Goal: Transaction & Acquisition: Purchase product/service

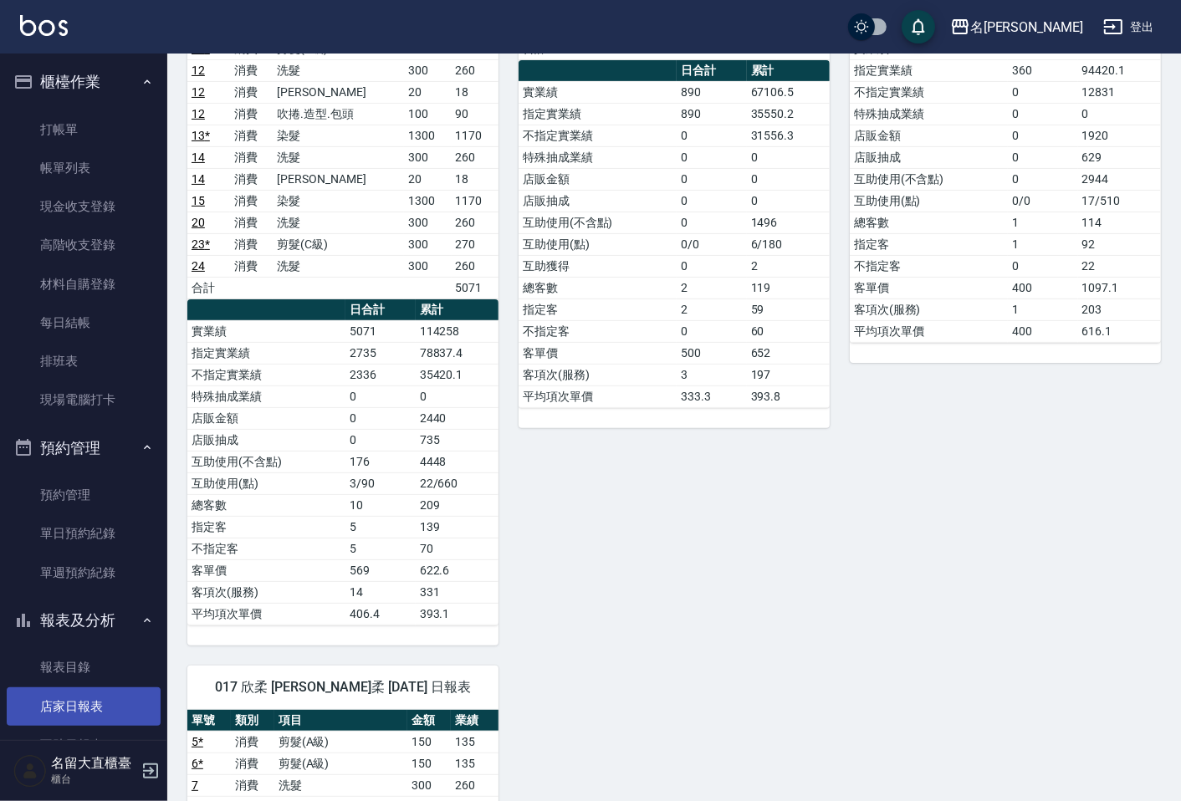
scroll to position [329, 0]
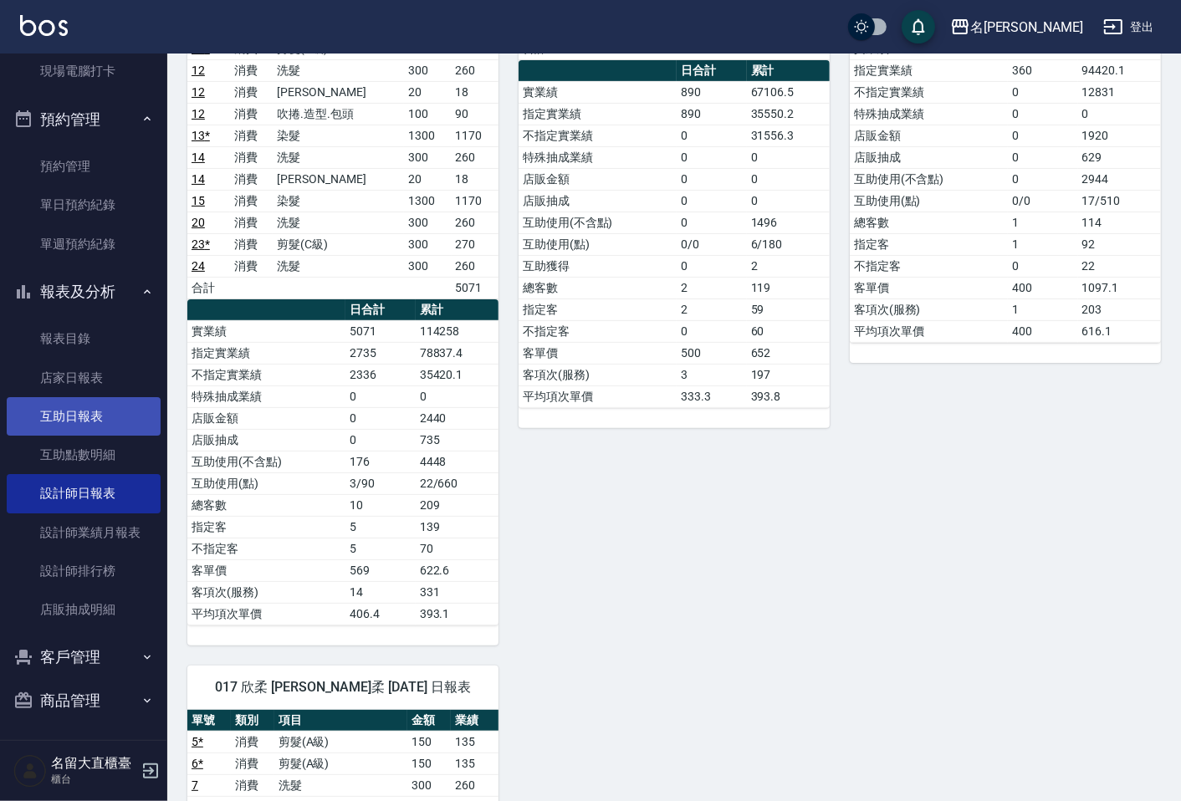
click at [103, 406] on link "互助日報表" at bounding box center [84, 416] width 154 height 38
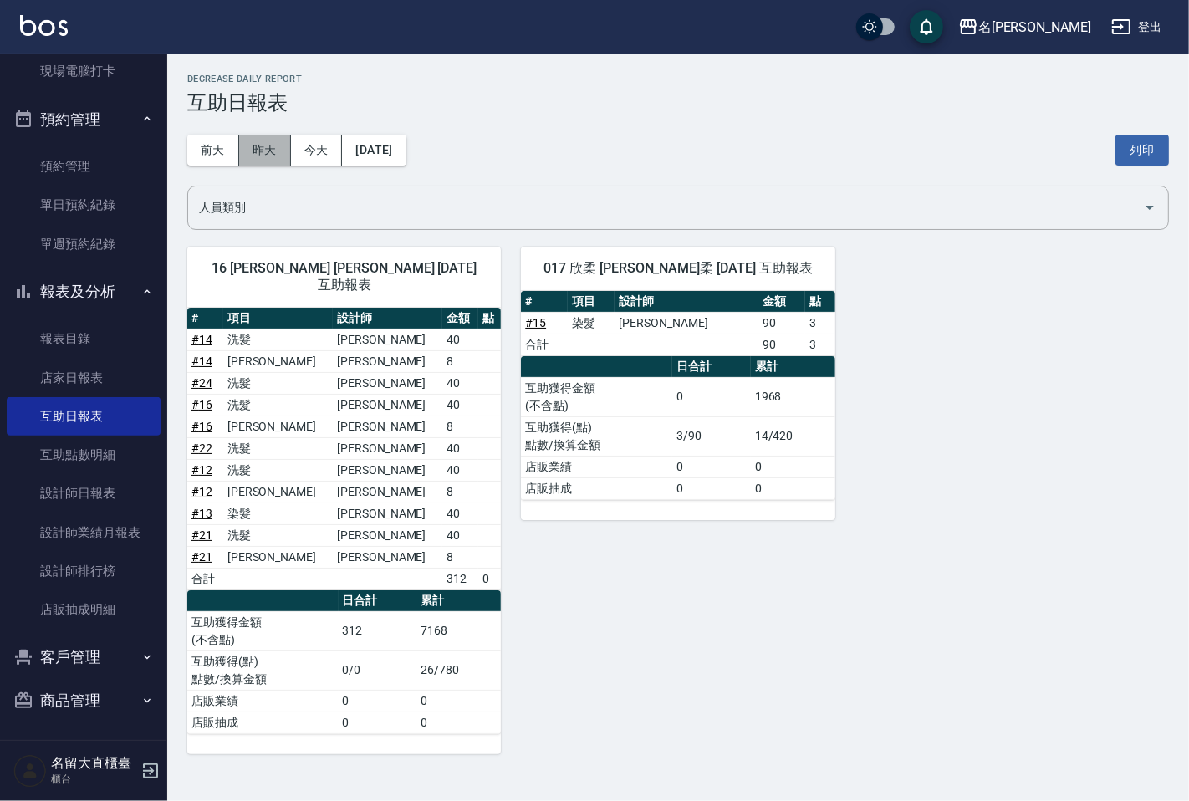
click at [274, 161] on button "昨天" at bounding box center [265, 150] width 52 height 31
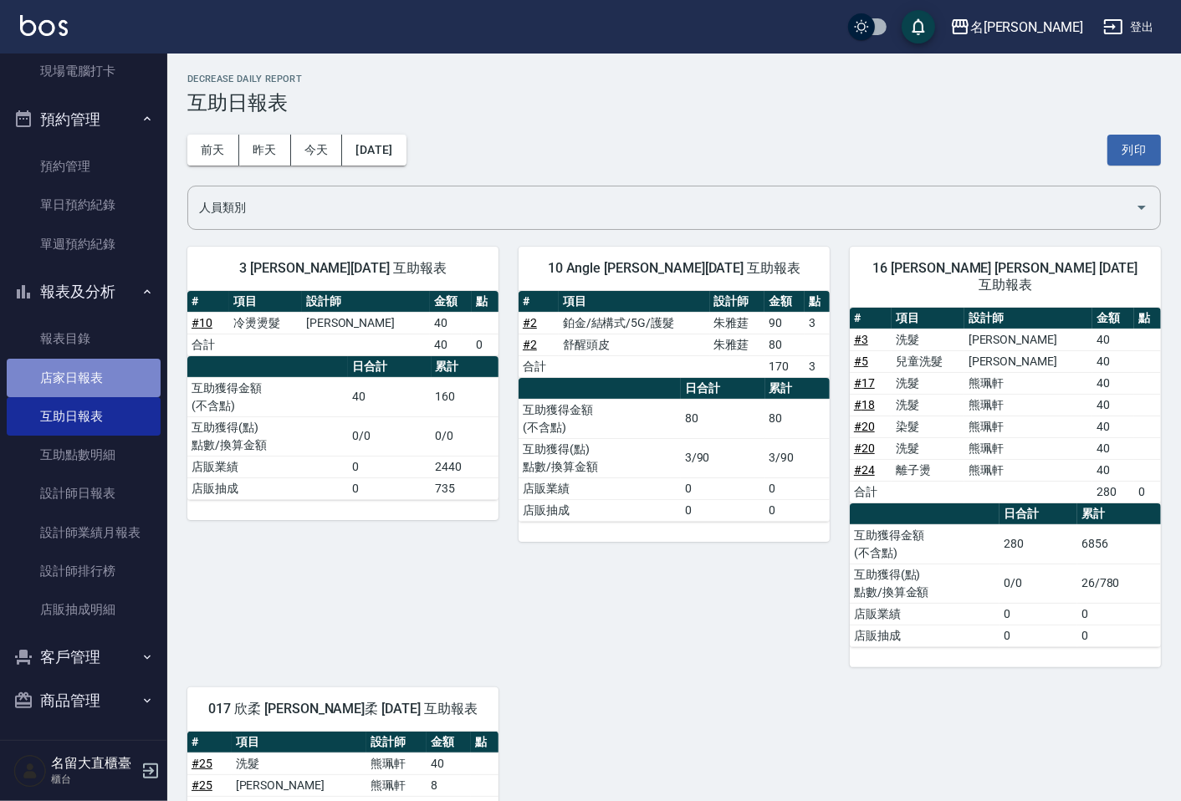
click at [85, 379] on link "店家日報表" at bounding box center [84, 378] width 154 height 38
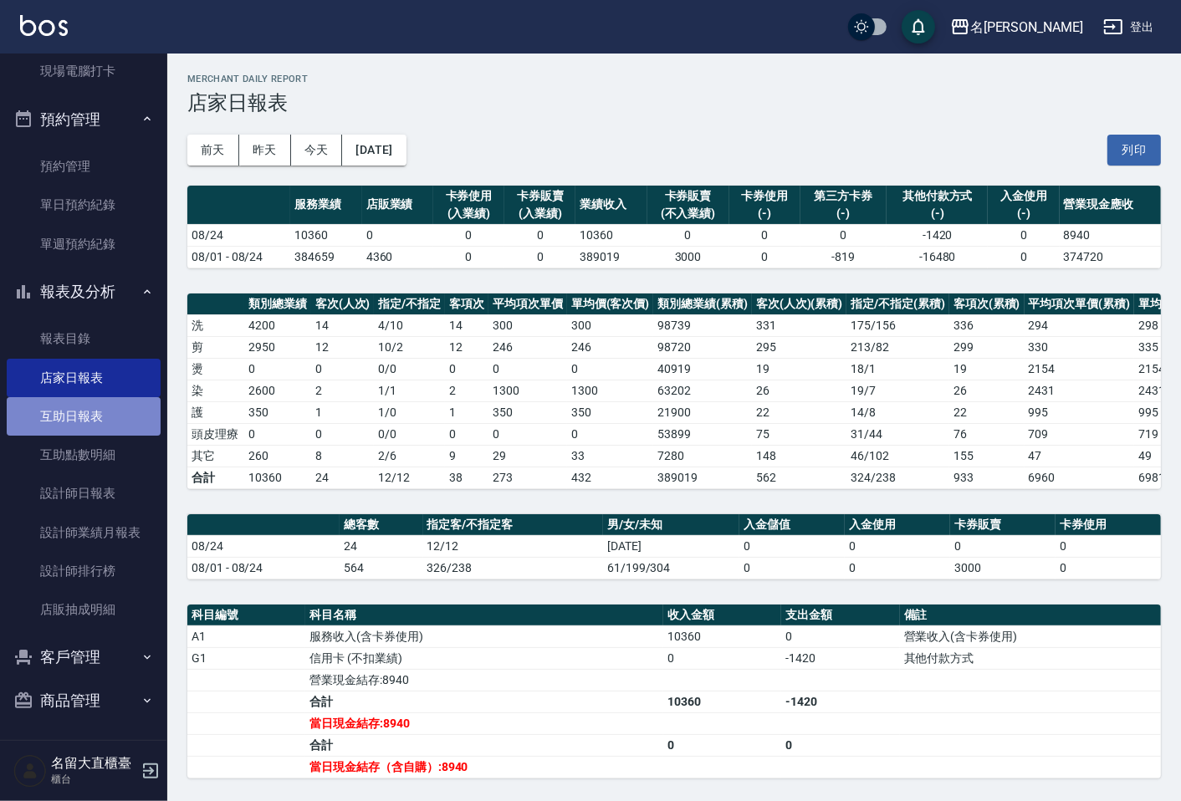
click at [85, 410] on link "互助日報表" at bounding box center [84, 416] width 154 height 38
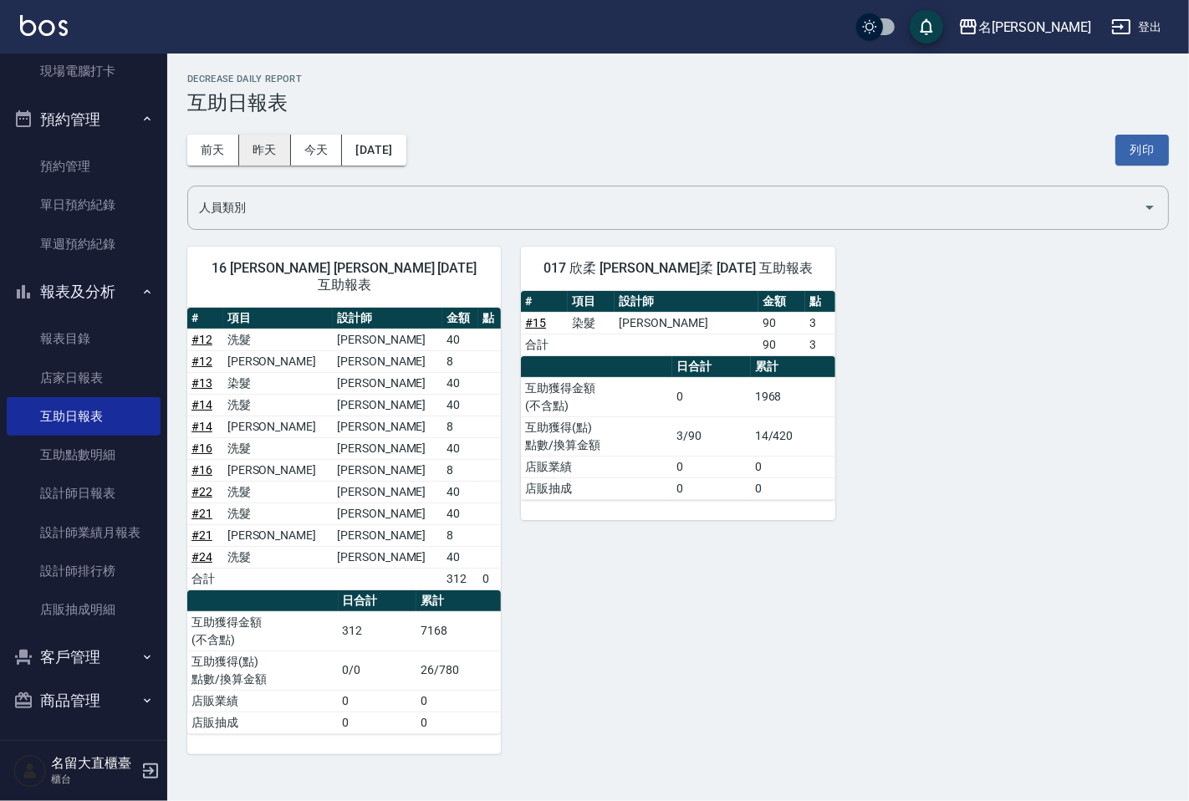
click at [280, 152] on button "昨天" at bounding box center [265, 150] width 52 height 31
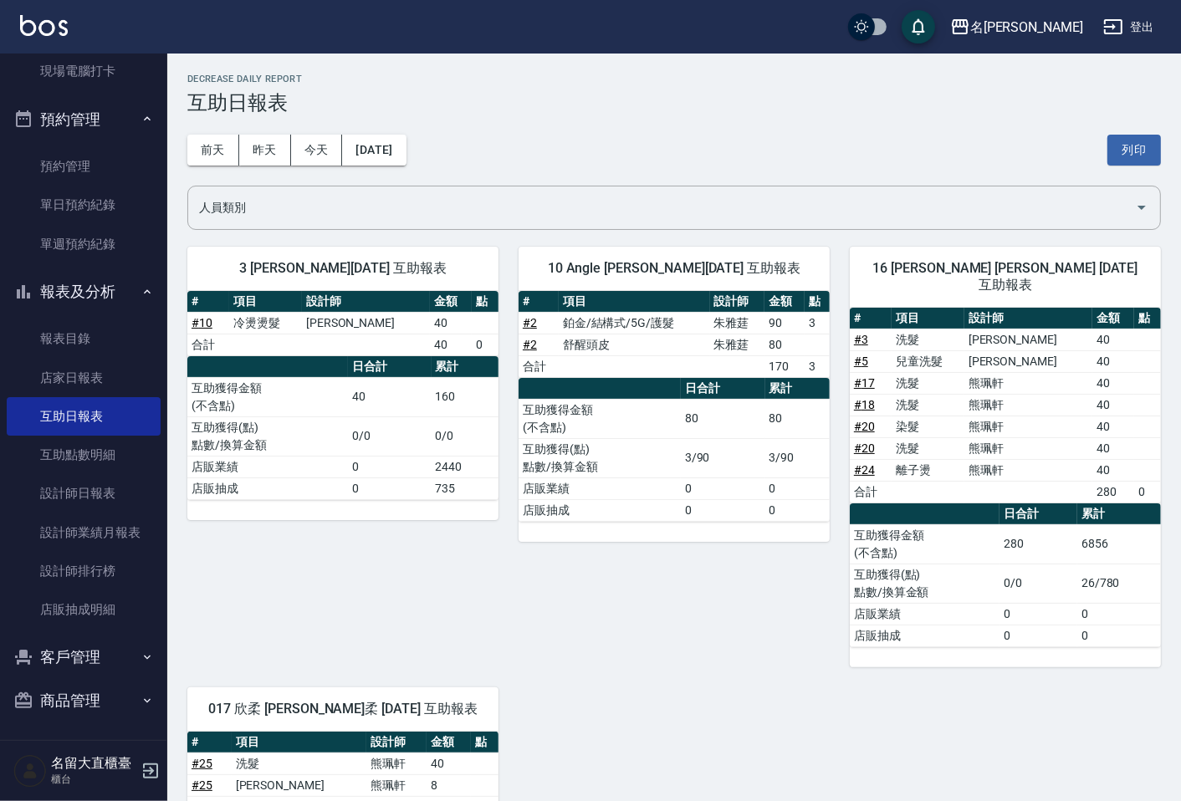
drag, startPoint x: 697, startPoint y: 513, endPoint x: 702, endPoint y: 552, distance: 38.9
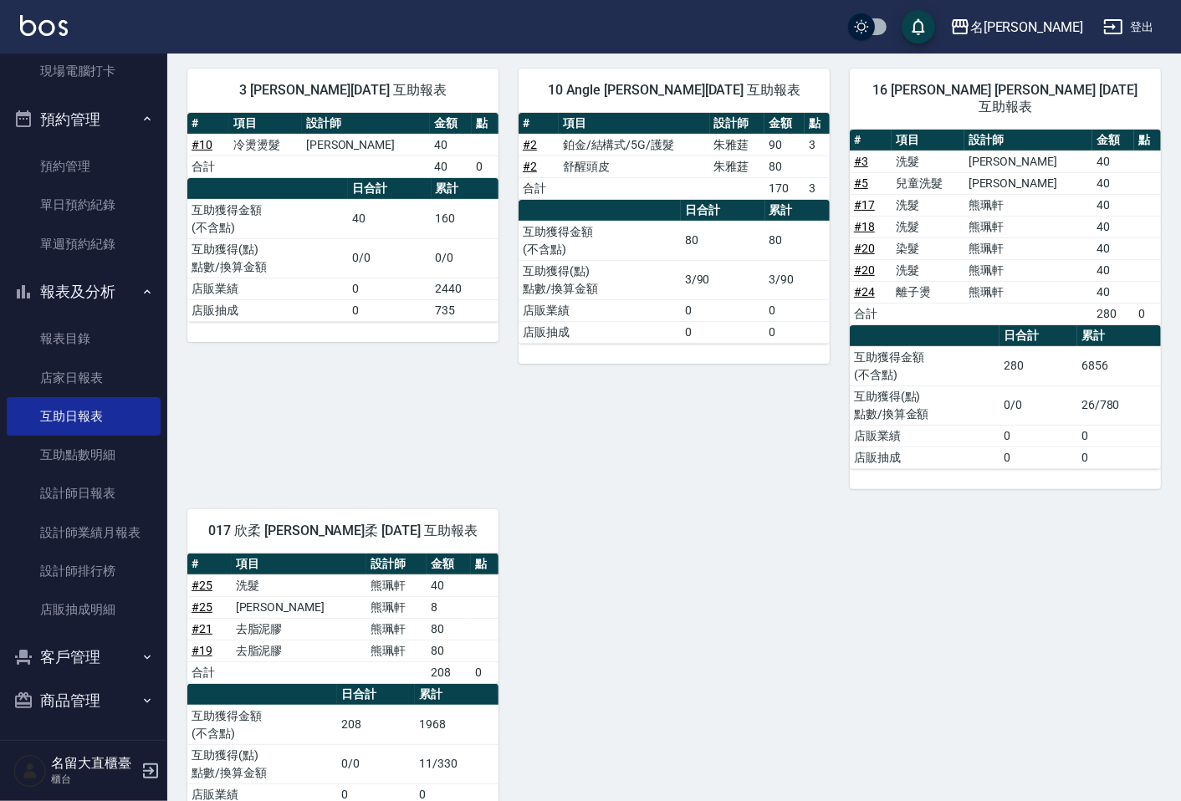
scroll to position [186, 0]
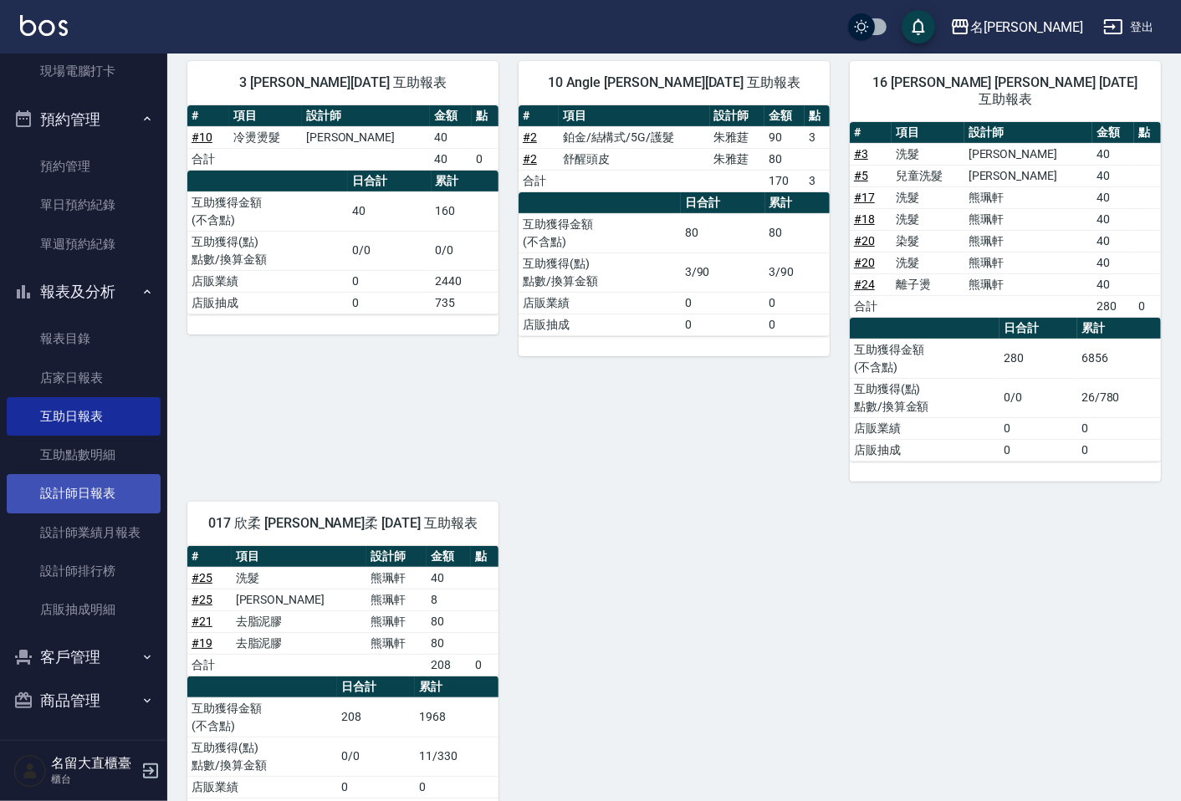
click at [127, 495] on link "設計師日報表" at bounding box center [84, 493] width 154 height 38
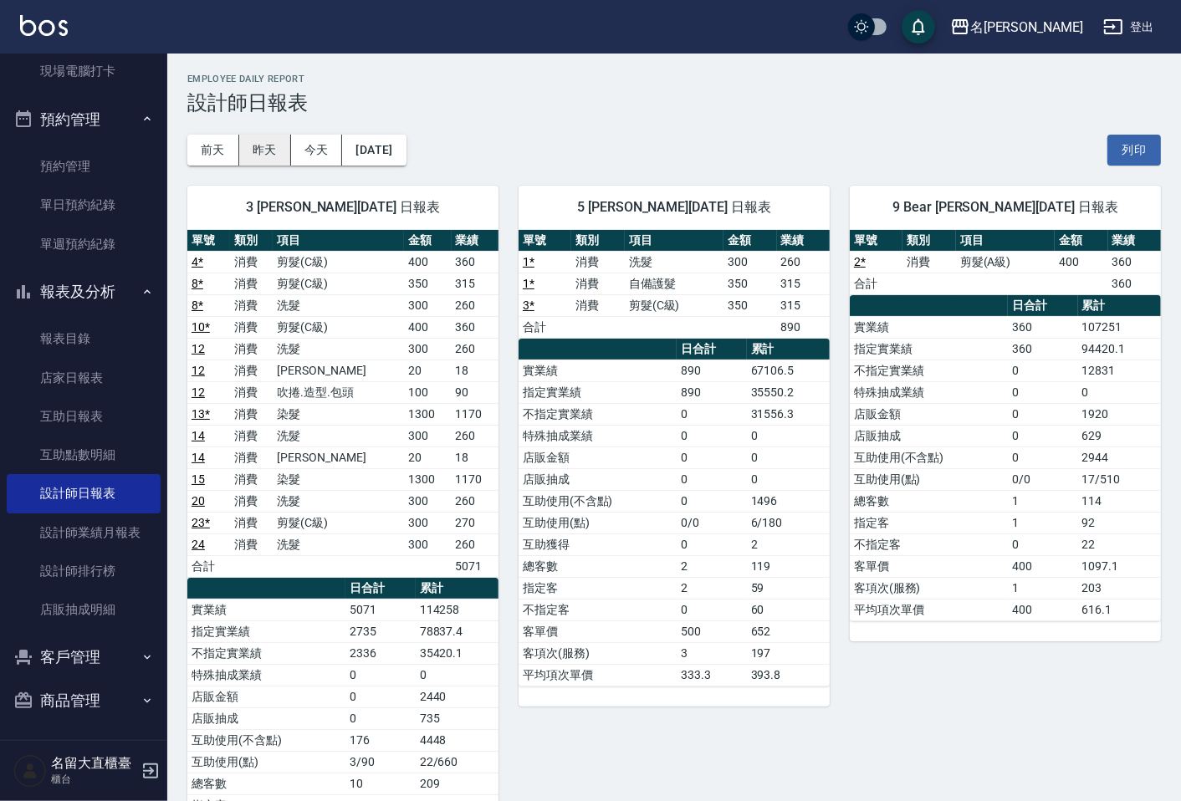
click at [248, 146] on button "昨天" at bounding box center [265, 150] width 52 height 31
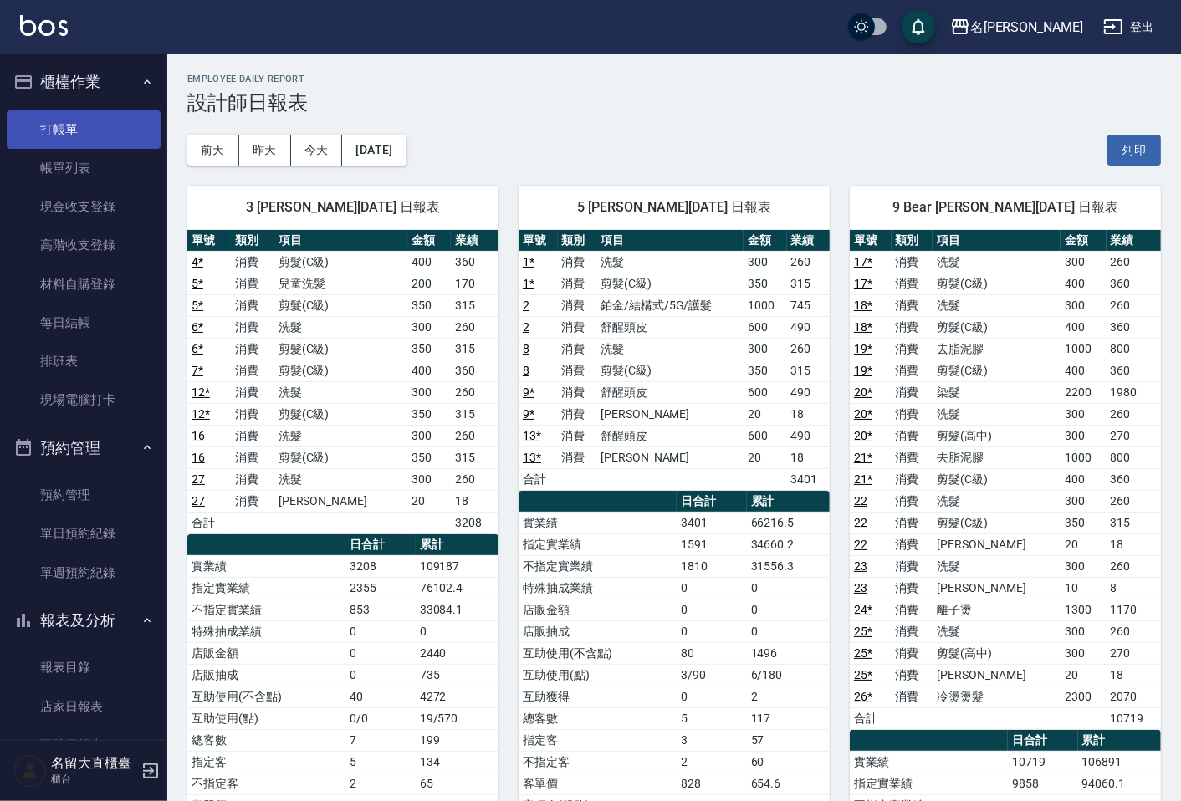
click at [94, 127] on link "打帳單" at bounding box center [84, 129] width 154 height 38
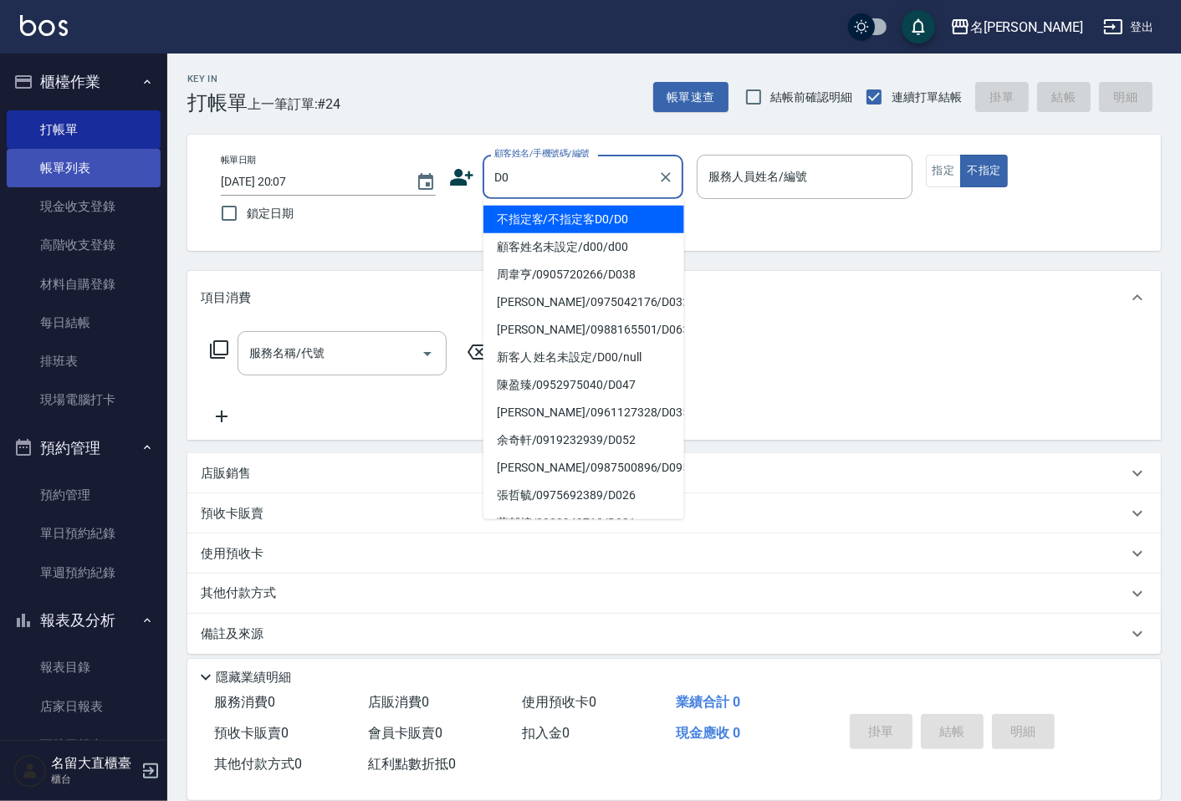
type input "不指定客/不指定客D0/D0"
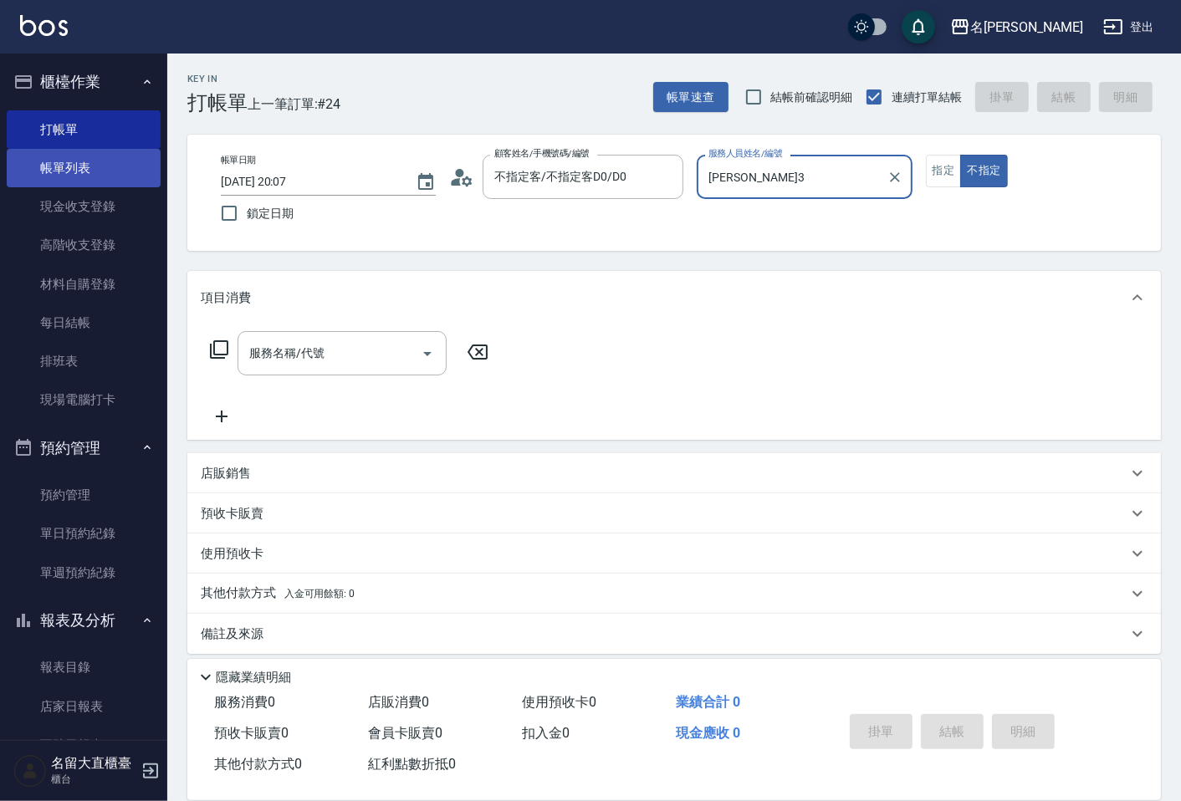
type input "[PERSON_NAME]3"
click at [960, 155] on button "不指定" at bounding box center [983, 171] width 47 height 33
type button "false"
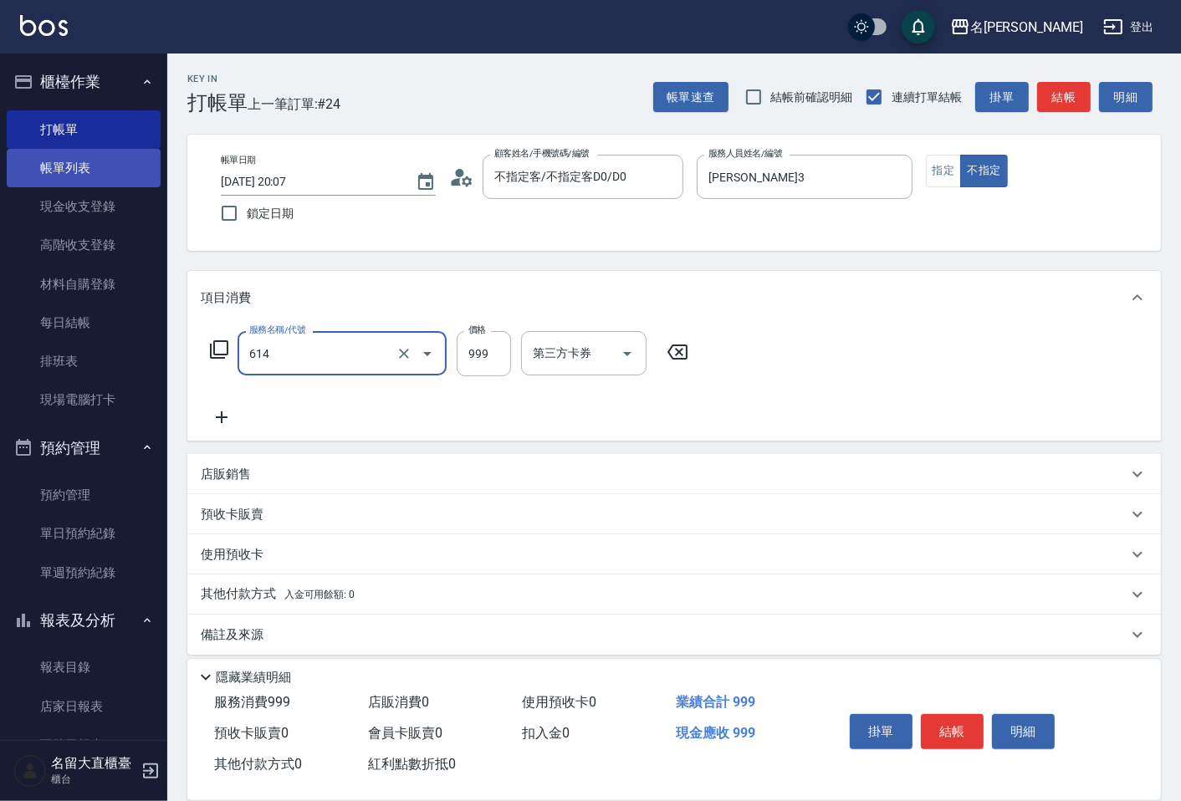
type input "去脂泥膠(614)"
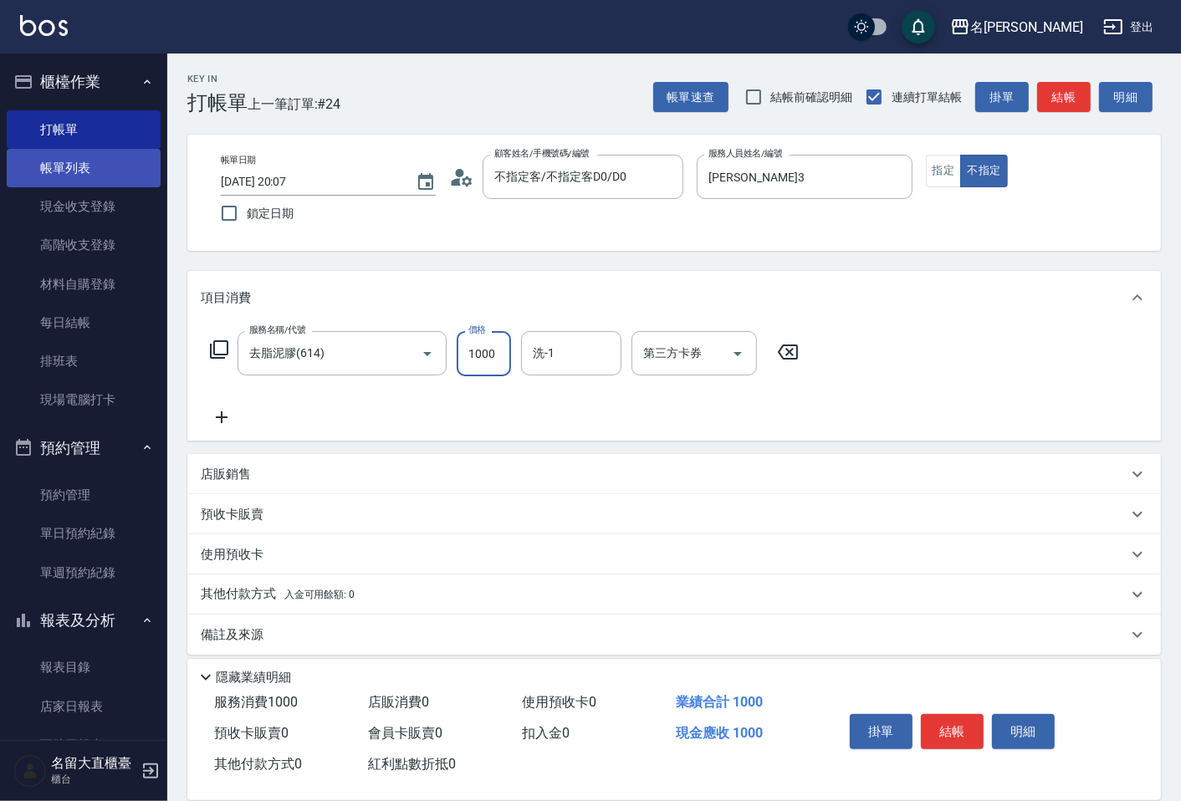
type input "1000"
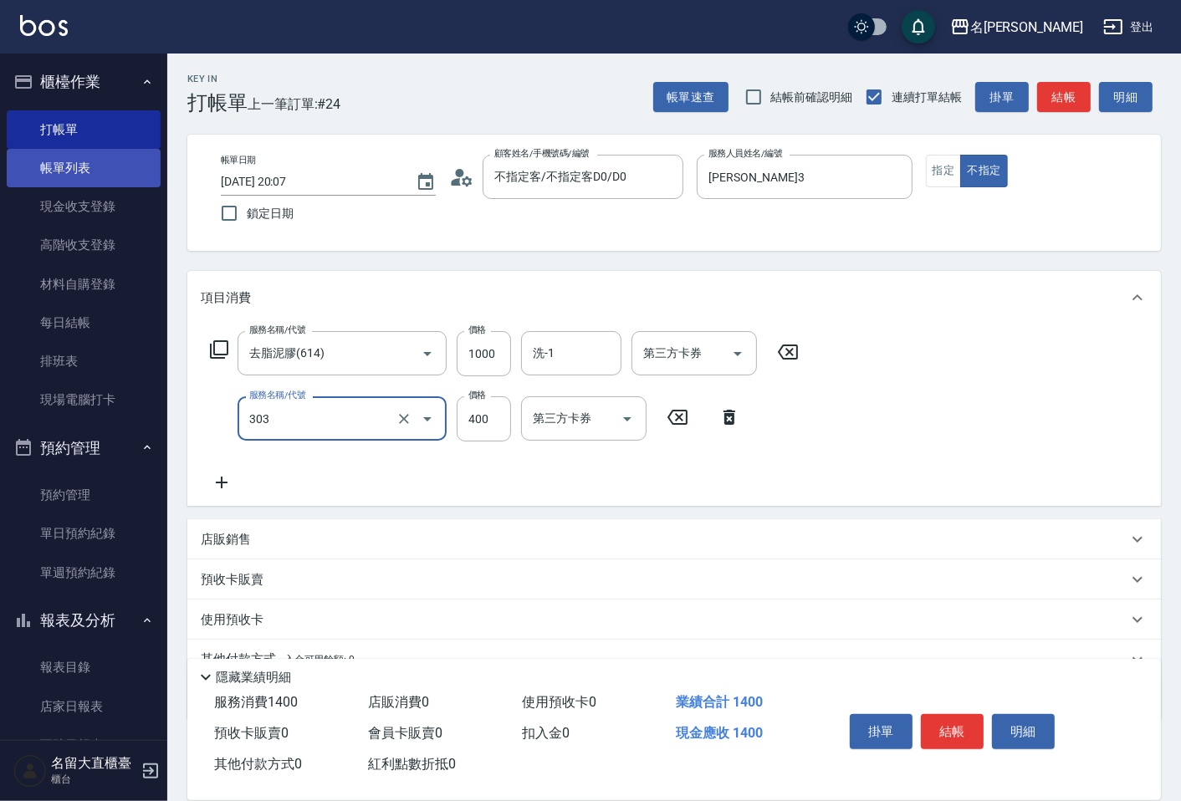
type input "剪髮(C級)(303)"
type input "350"
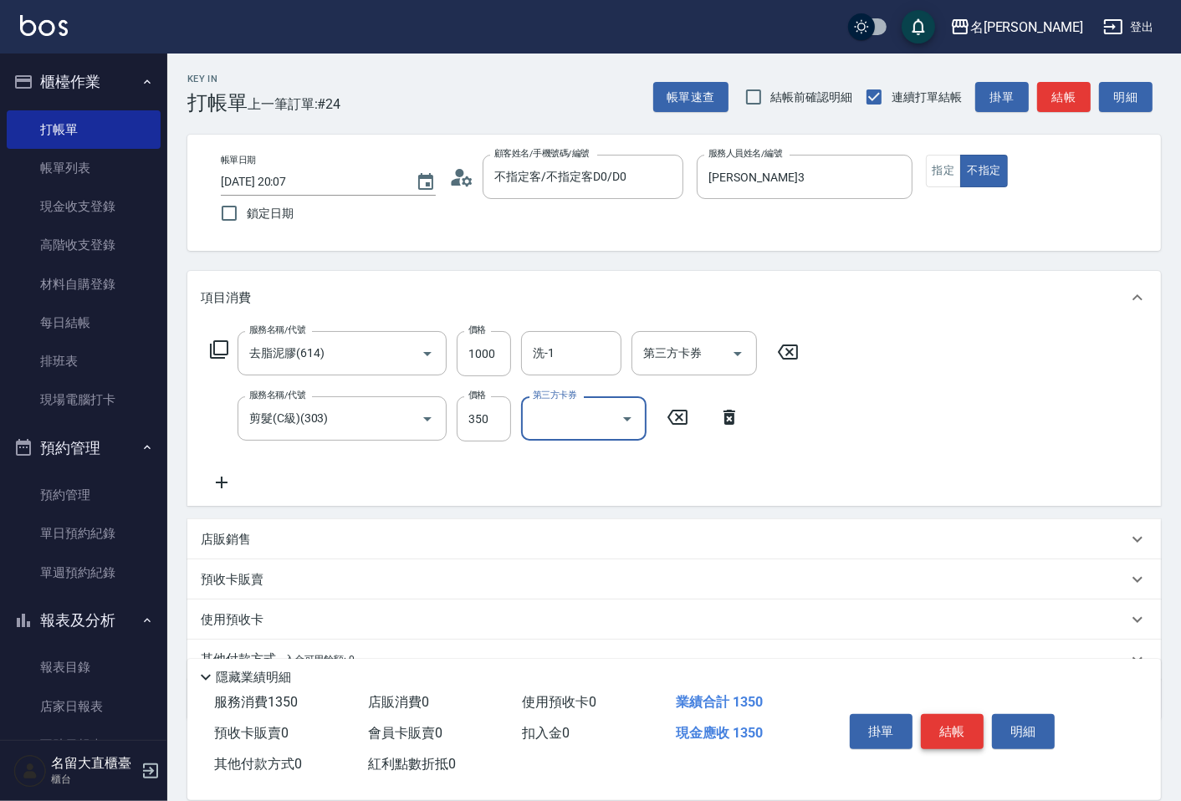
click at [930, 726] on button "結帳" at bounding box center [952, 731] width 63 height 35
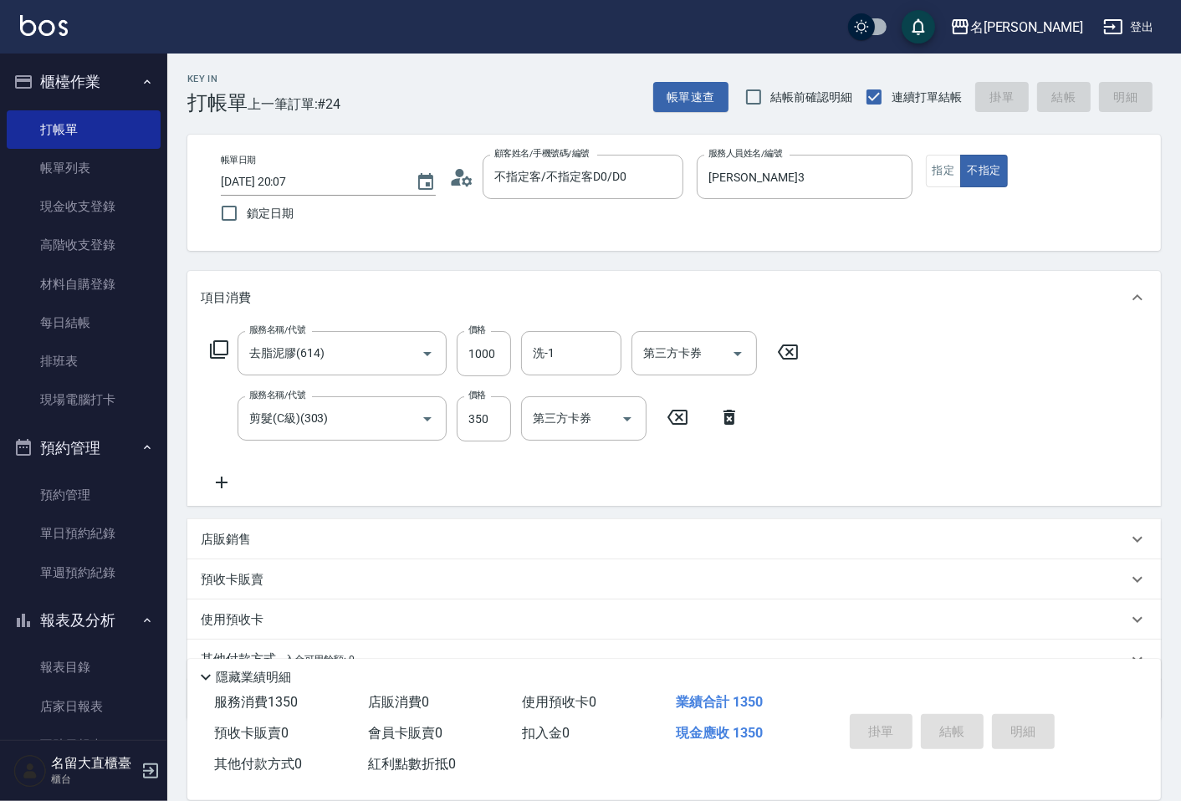
type input "[DATE] 20:13"
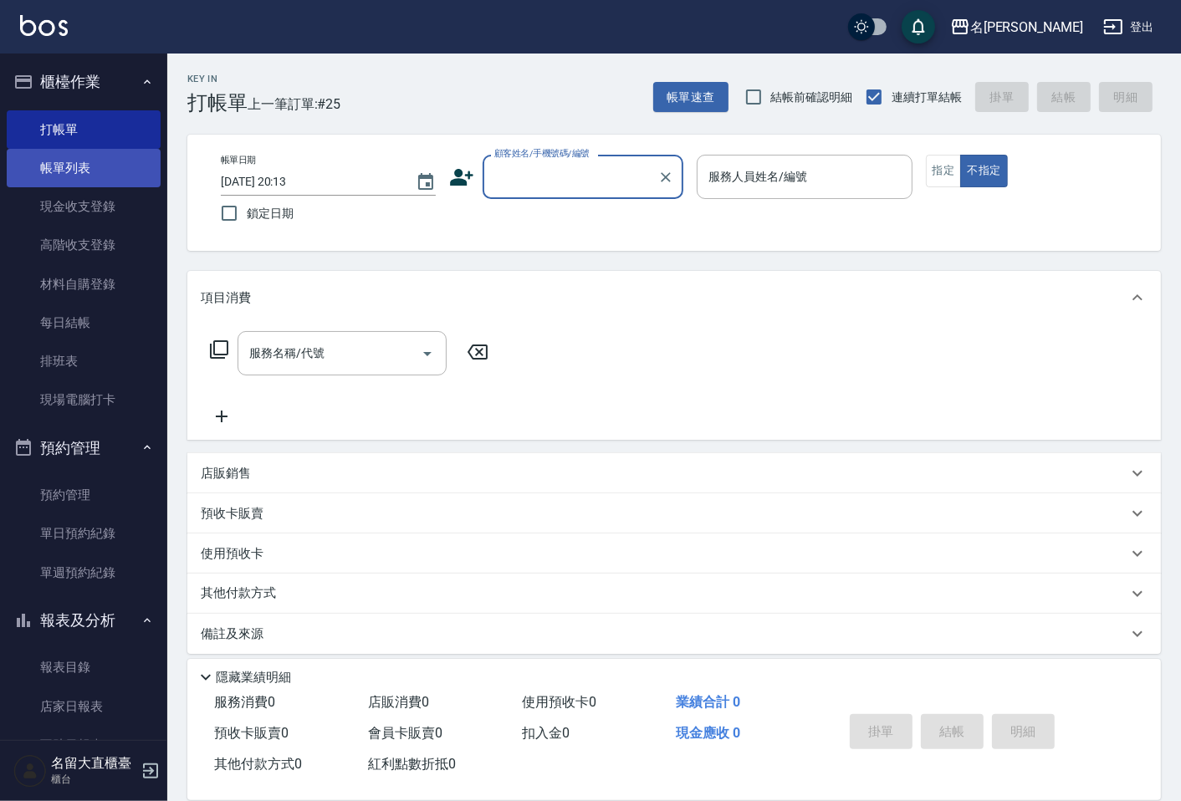
click at [72, 163] on link "帳單列表" at bounding box center [84, 168] width 154 height 38
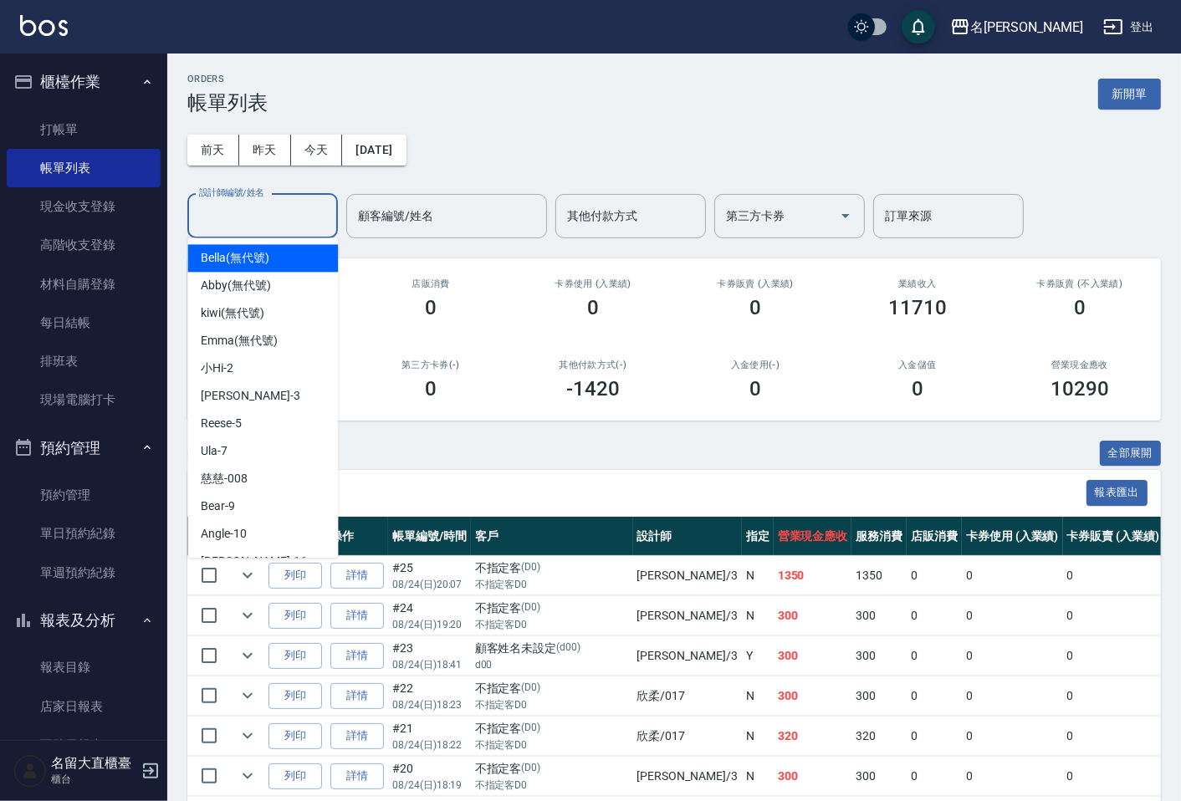
click at [254, 207] on input "設計師編號/姓名" at bounding box center [262, 216] width 135 height 29
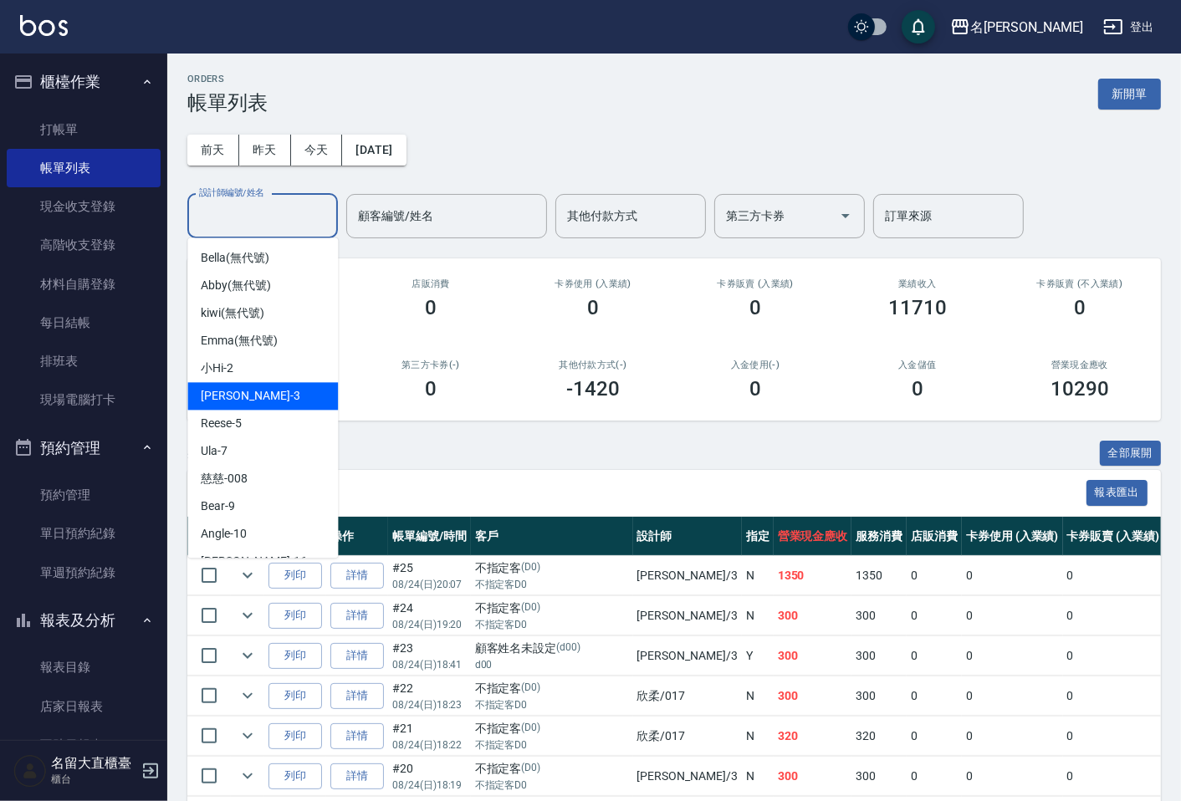
click at [237, 391] on span "[PERSON_NAME]3" at bounding box center [250, 396] width 99 height 18
type input "[PERSON_NAME]3"
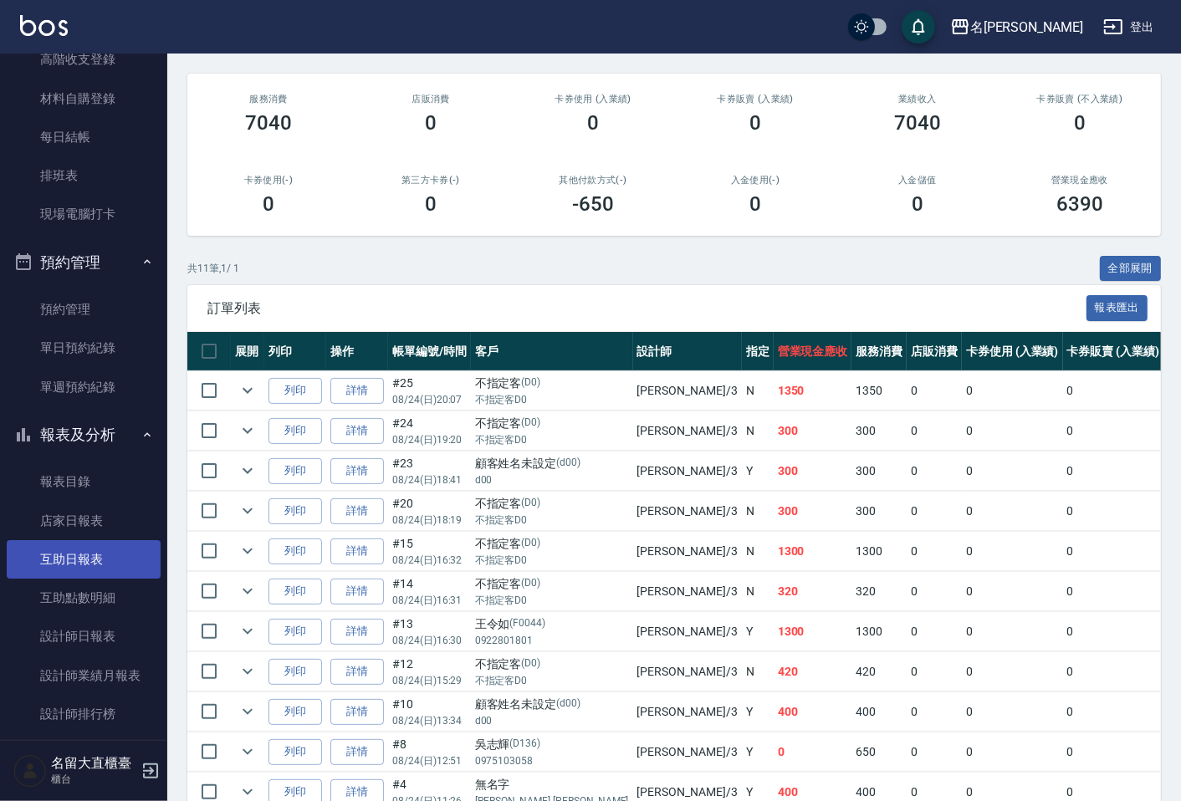
scroll to position [186, 0]
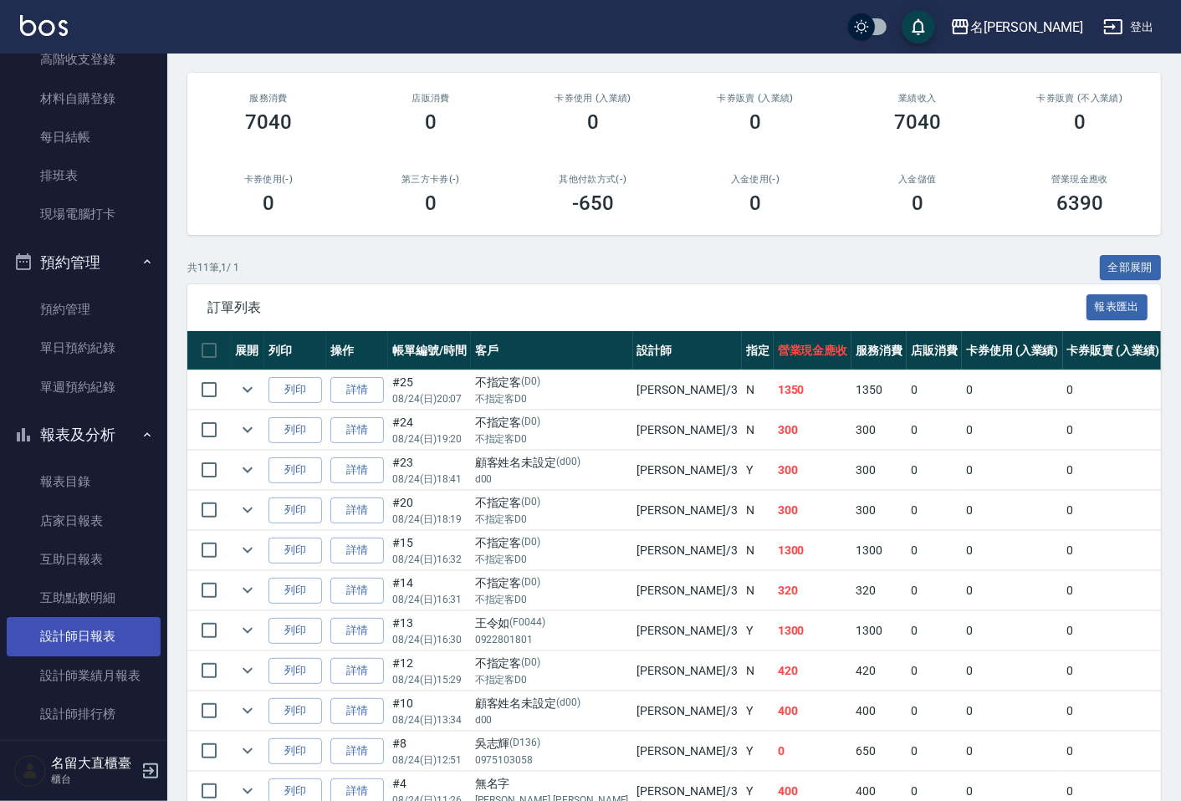
click at [89, 629] on link "設計師日報表" at bounding box center [84, 636] width 154 height 38
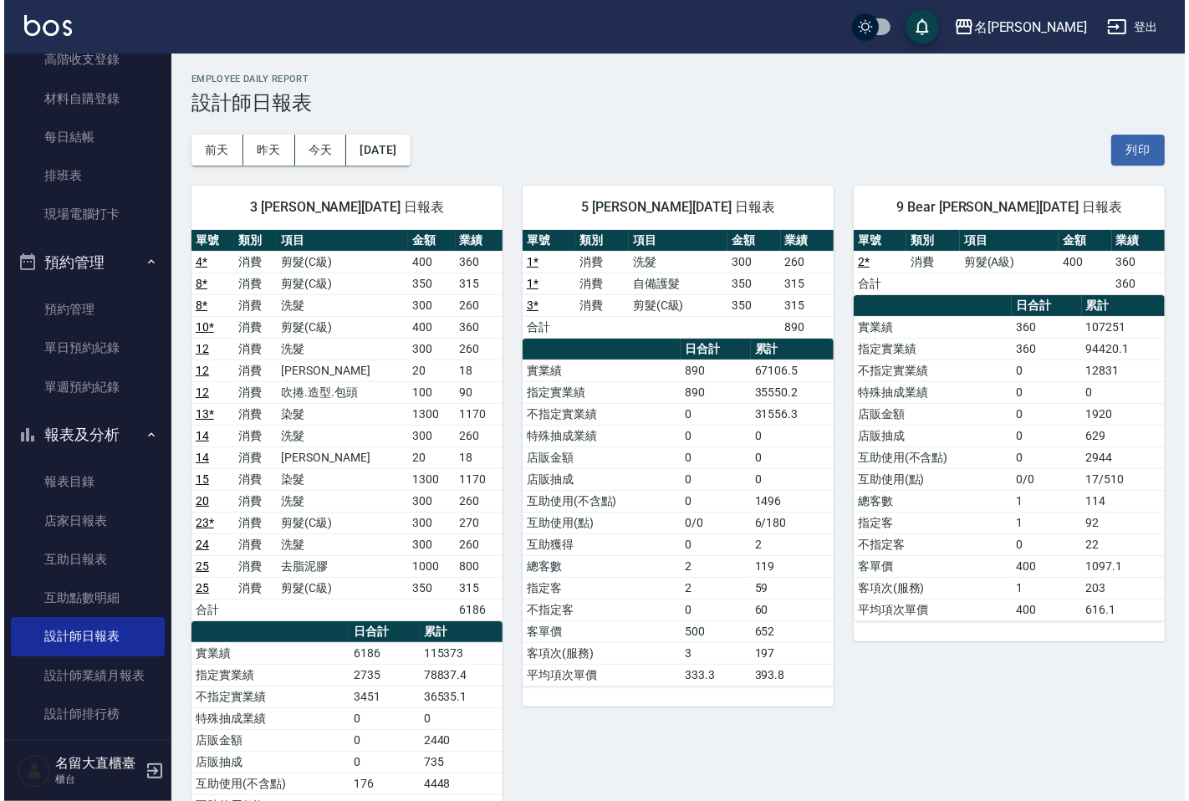
scroll to position [329, 0]
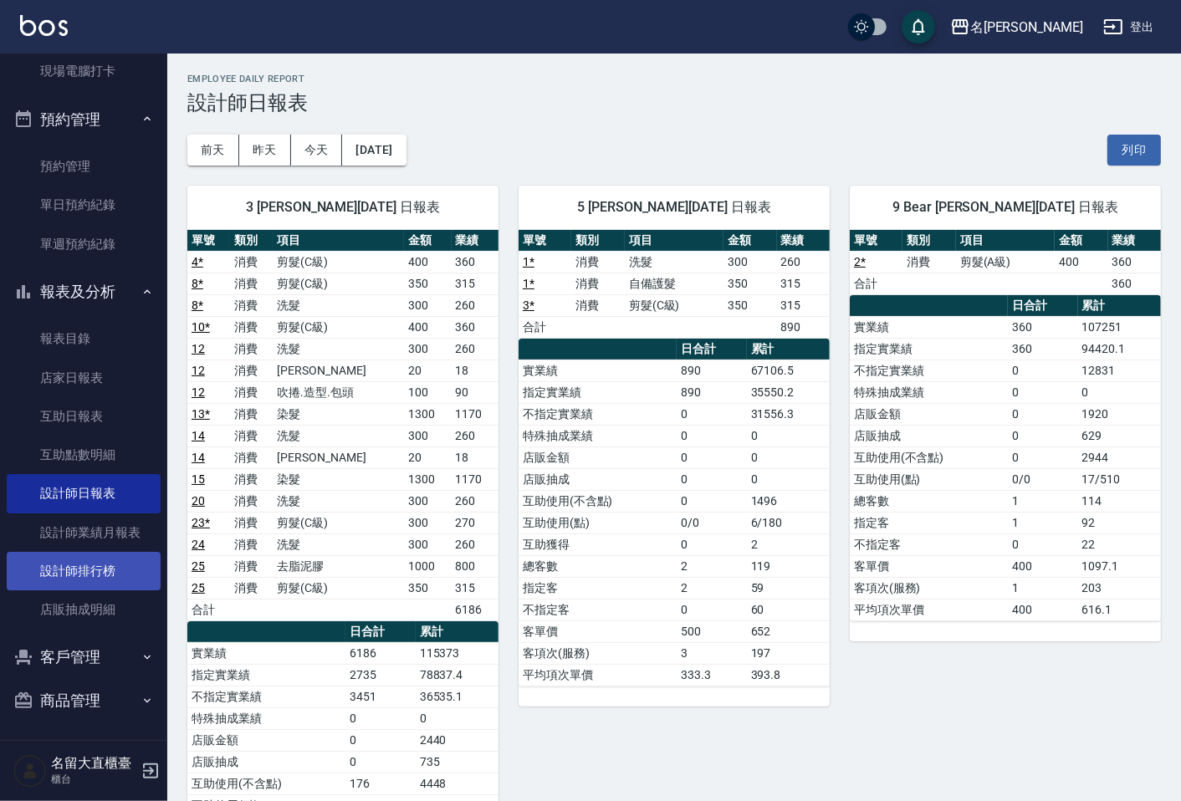
click at [64, 580] on link "設計師排行榜" at bounding box center [84, 571] width 154 height 38
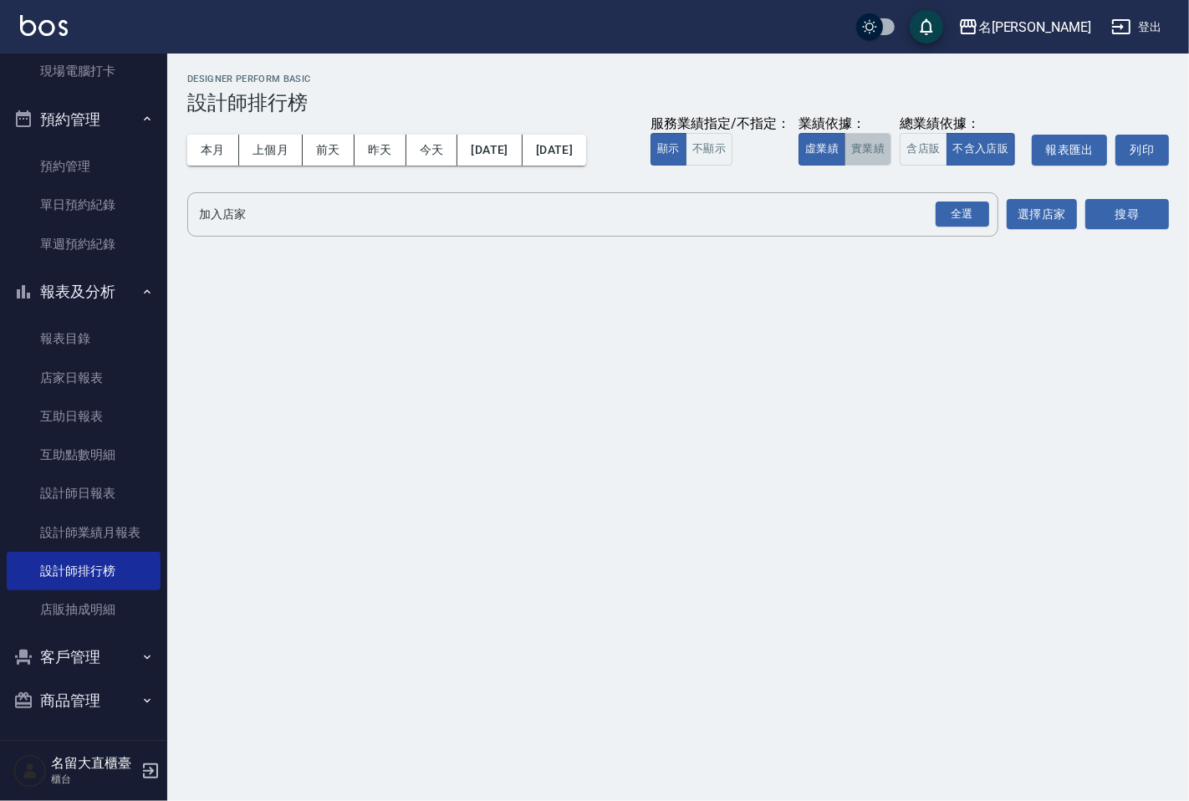
click at [876, 139] on button "實業績" at bounding box center [868, 149] width 47 height 33
click at [968, 213] on div "全選" at bounding box center [963, 215] width 54 height 26
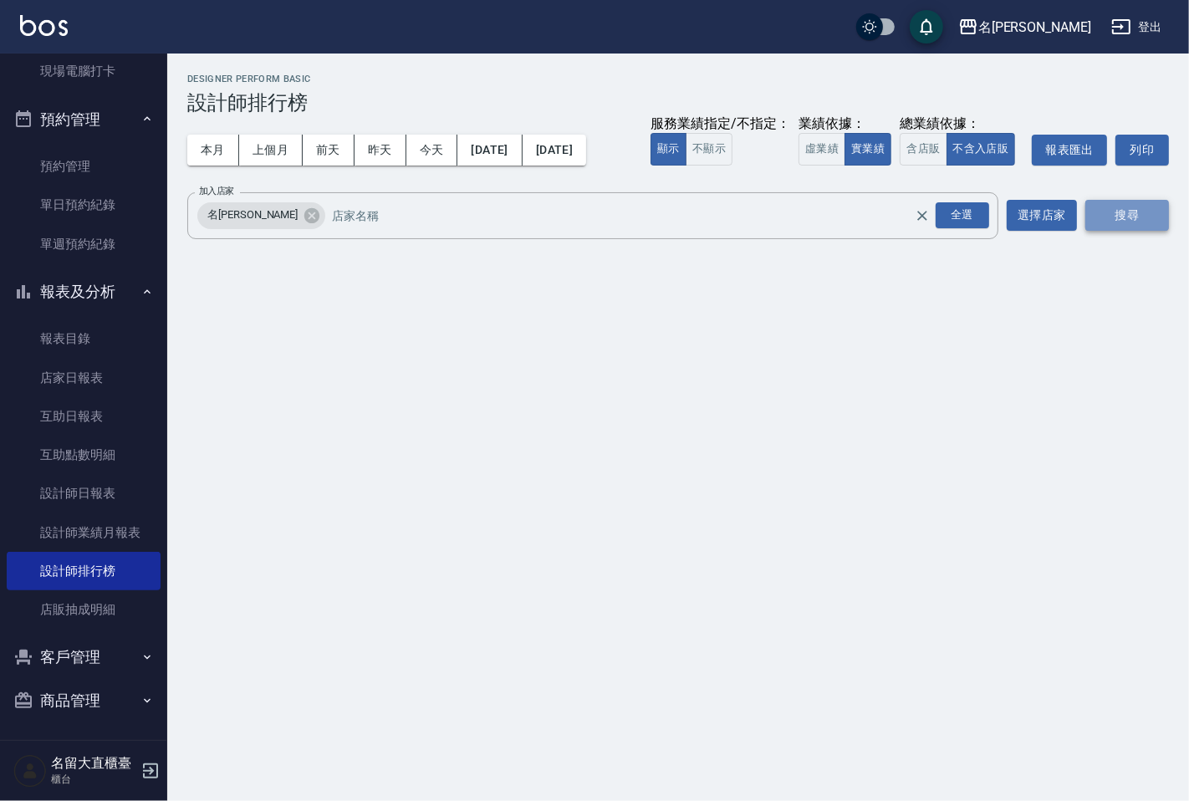
click at [1117, 213] on button "搜尋" at bounding box center [1127, 215] width 84 height 31
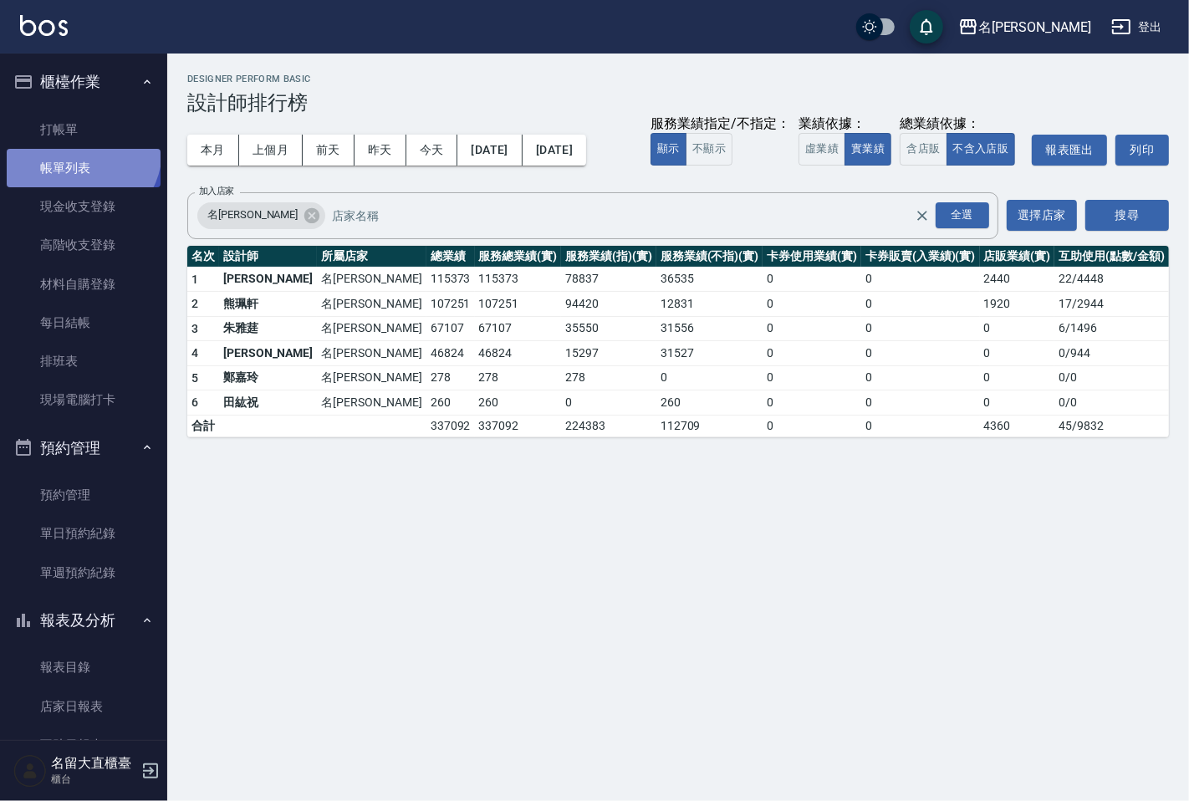
click at [78, 151] on link "帳單列表" at bounding box center [84, 168] width 154 height 38
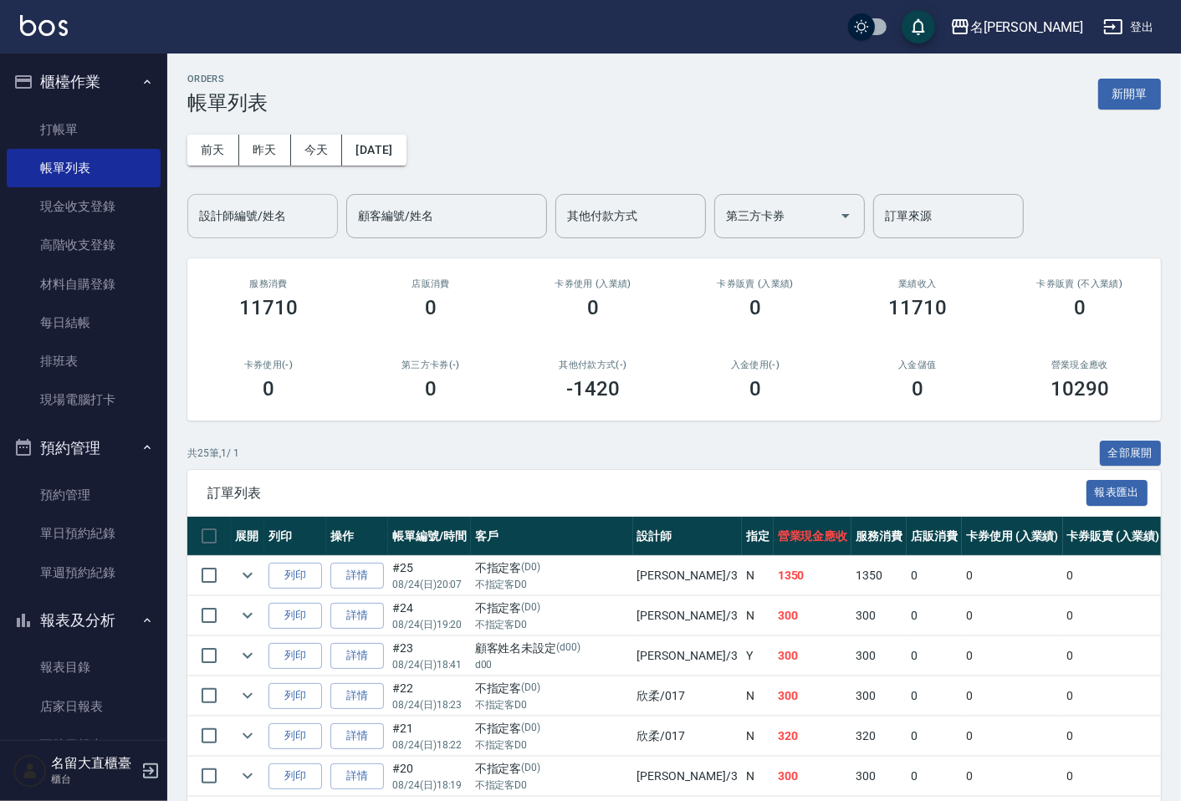
click at [289, 223] on input "設計師編號/姓名" at bounding box center [262, 216] width 135 height 29
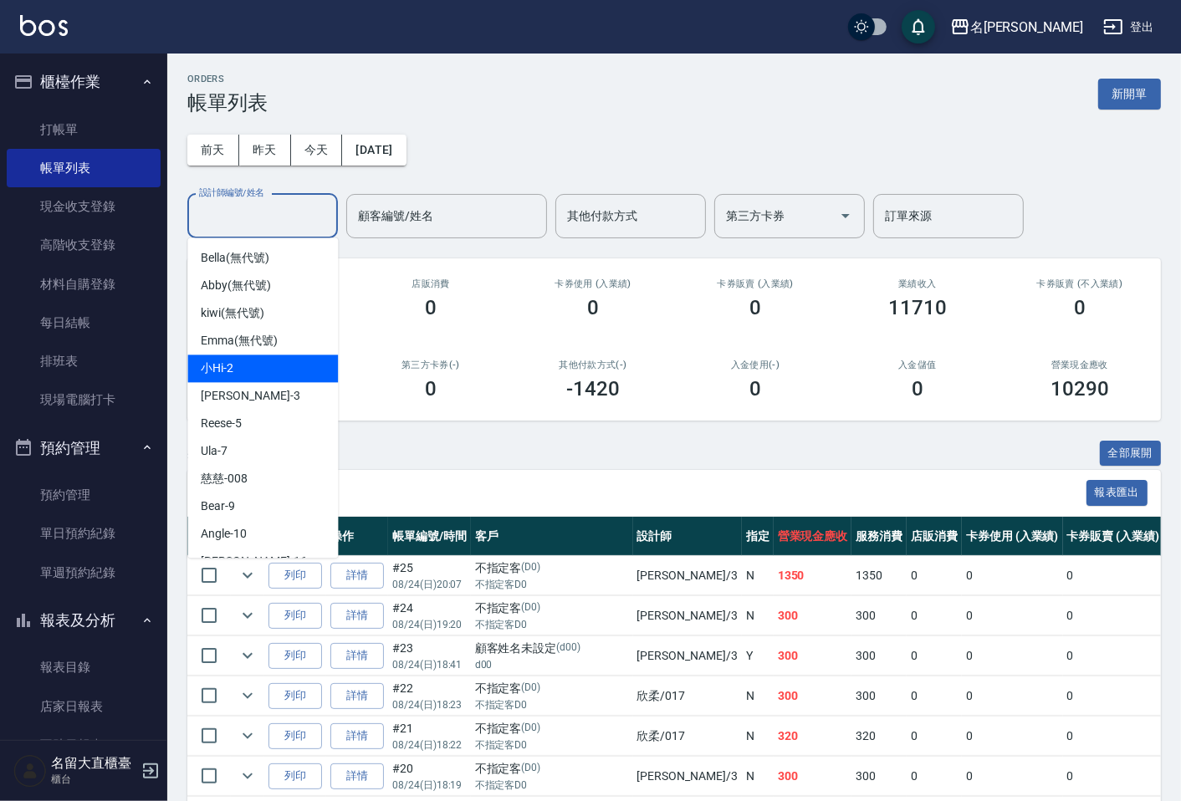
click at [309, 380] on div "小Hi -2" at bounding box center [262, 369] width 151 height 28
type input "小Hi-2"
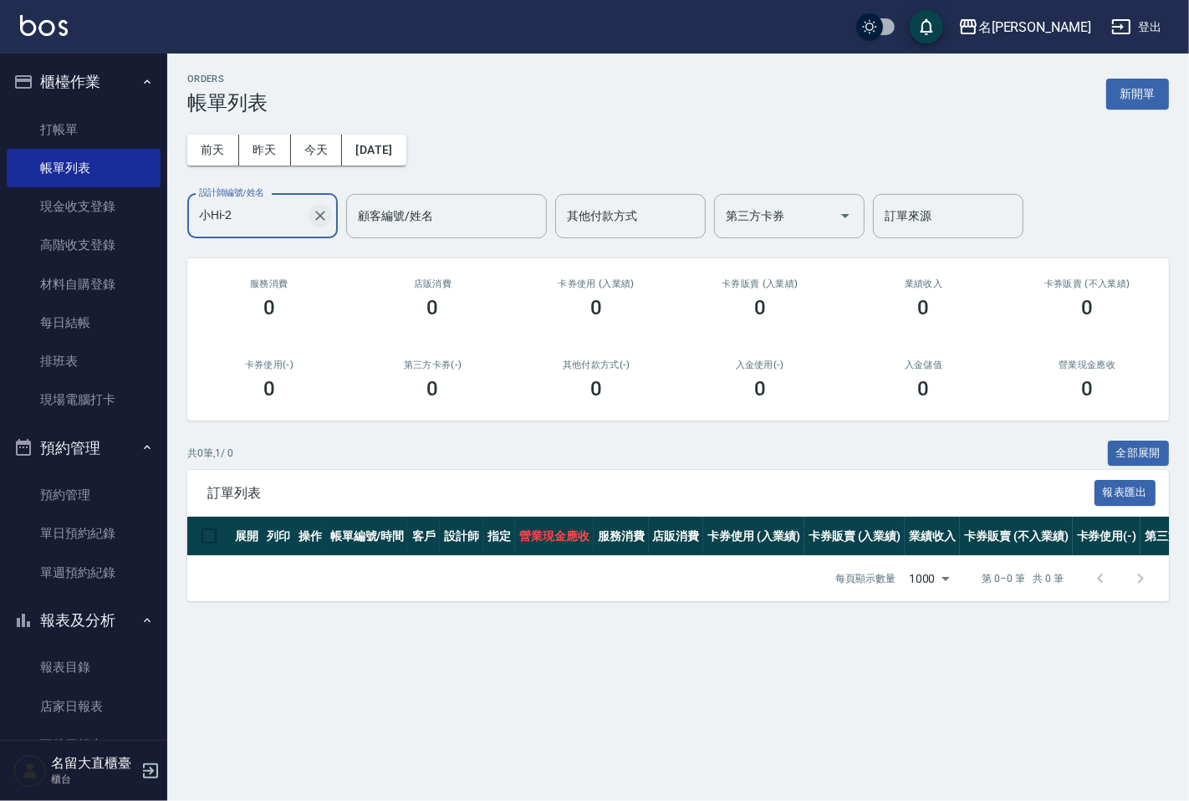
click at [314, 218] on icon "Clear" at bounding box center [320, 215] width 17 height 17
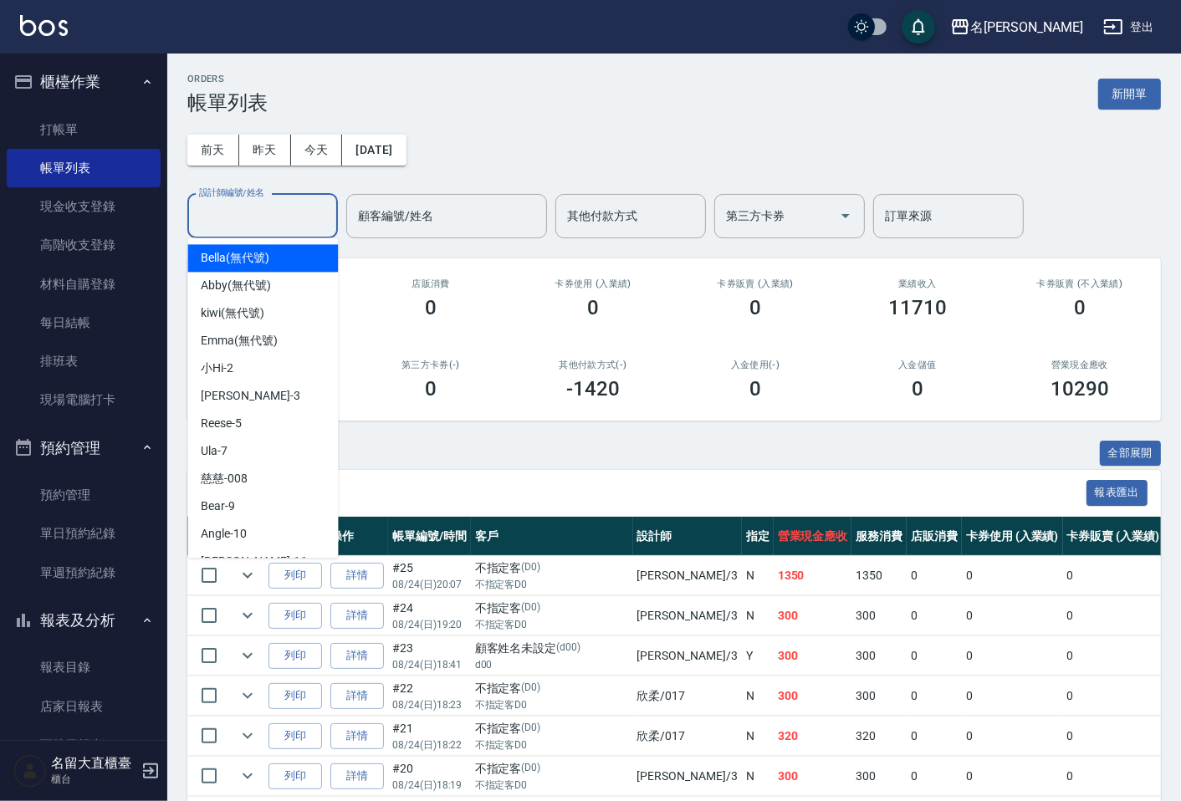
click at [243, 223] on input "設計師編號/姓名" at bounding box center [262, 216] width 135 height 29
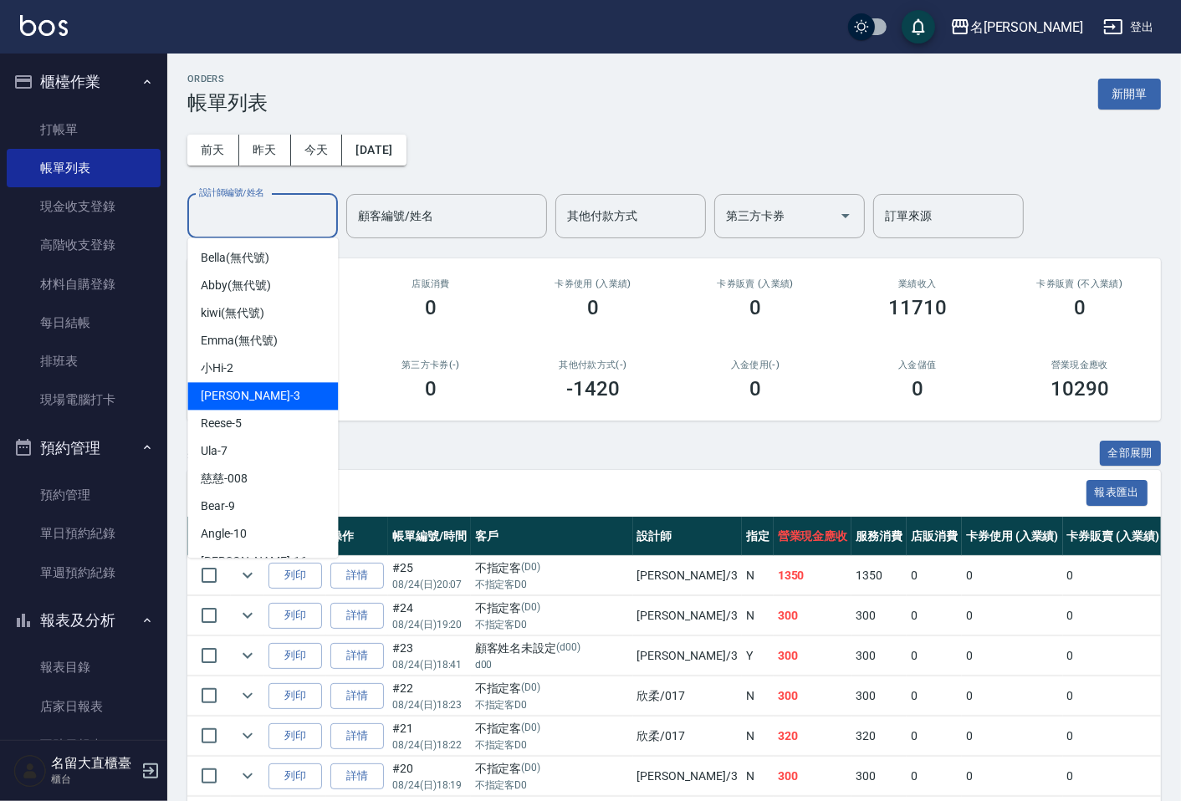
click at [251, 396] on div "[PERSON_NAME]3" at bounding box center [262, 396] width 151 height 28
type input "[PERSON_NAME]3"
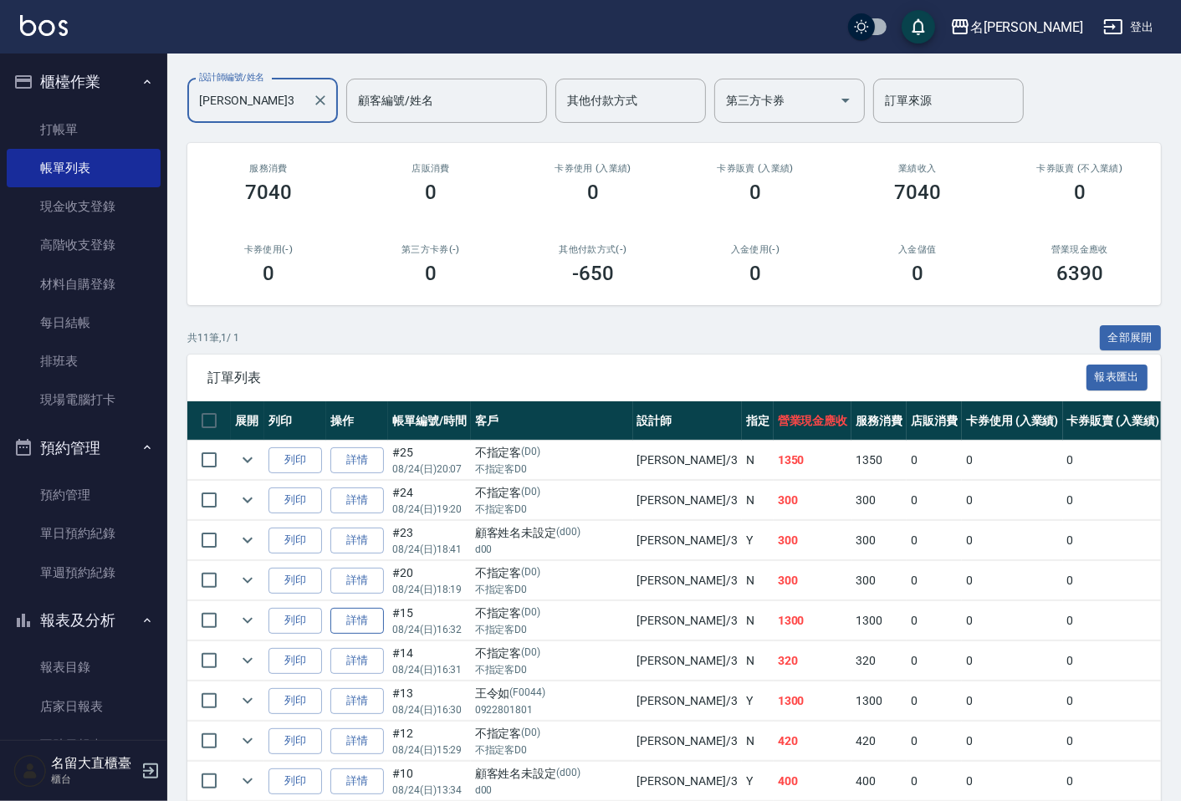
scroll to position [277, 0]
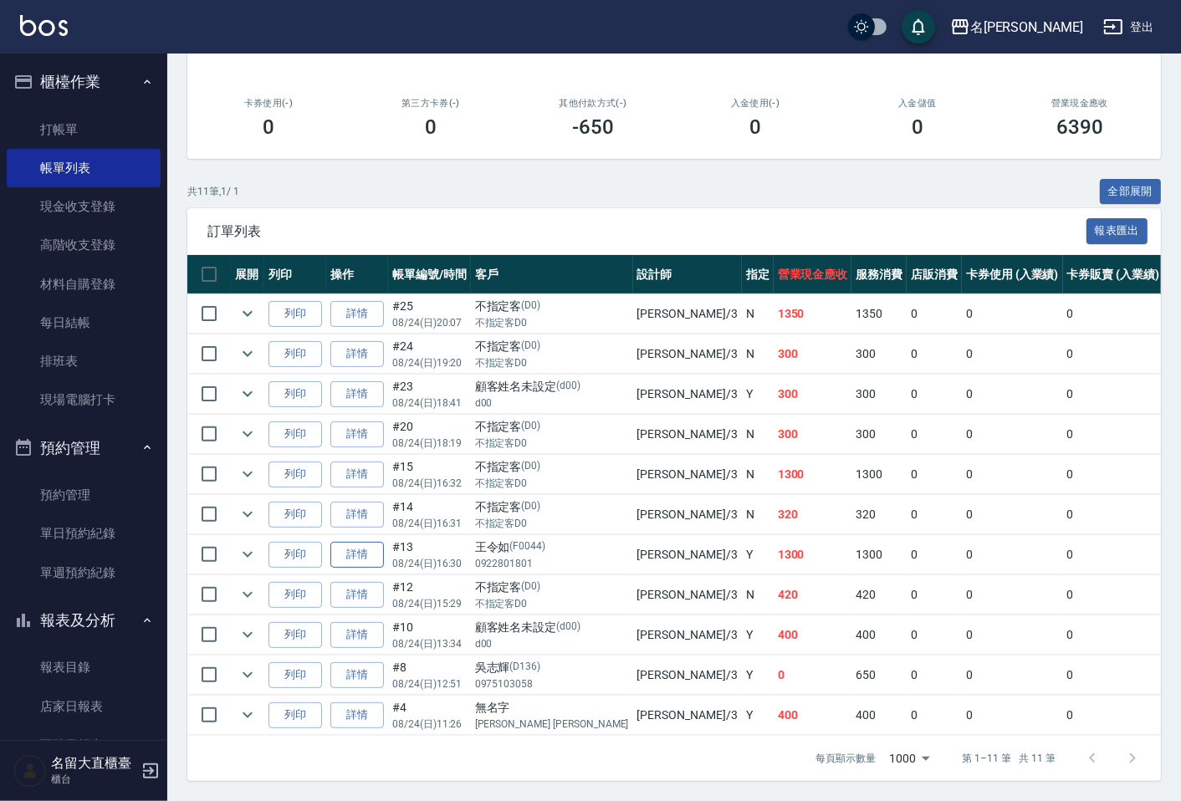
click at [345, 542] on link "詳情" at bounding box center [357, 555] width 54 height 26
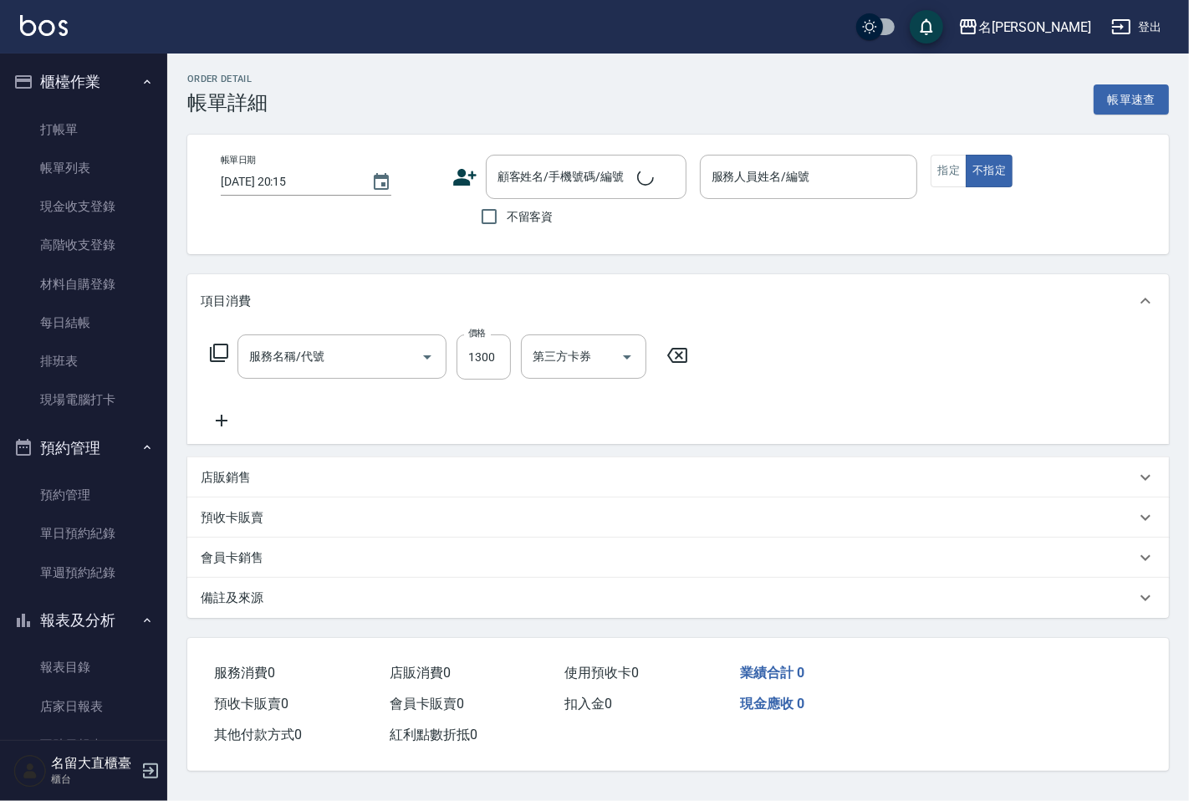
type input "[DATE] 16:30"
type input "[PERSON_NAME]3"
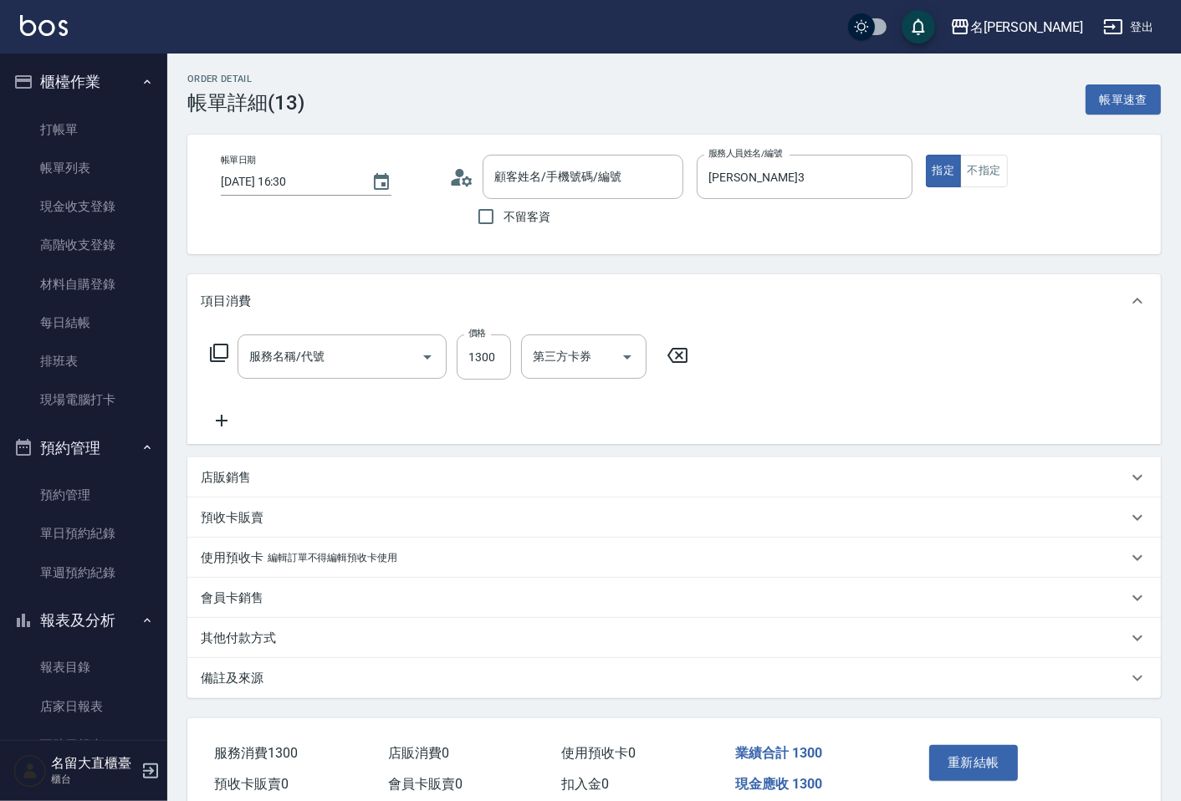
type input "染髮(403)"
type input "[PERSON_NAME]/0922801801/F0044"
click at [775, 351] on input "技術協助-2" at bounding box center [791, 356] width 85 height 29
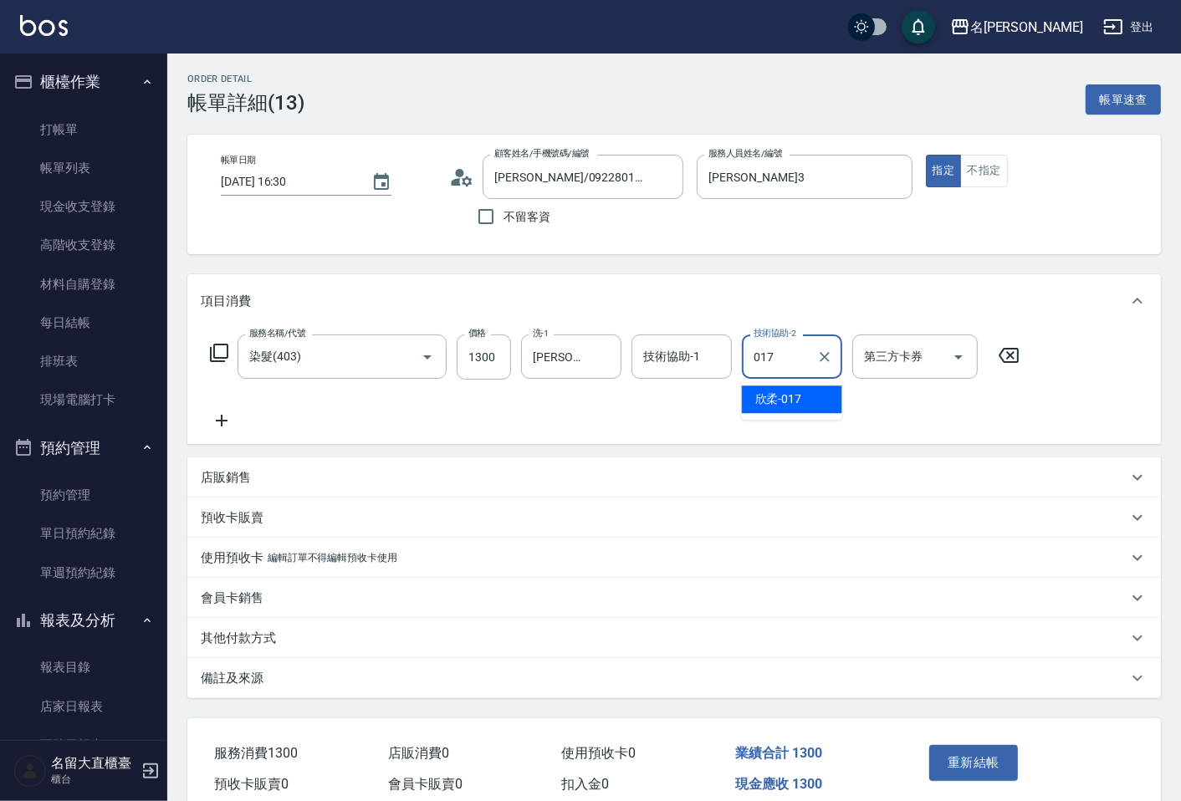
type input "欣柔-017"
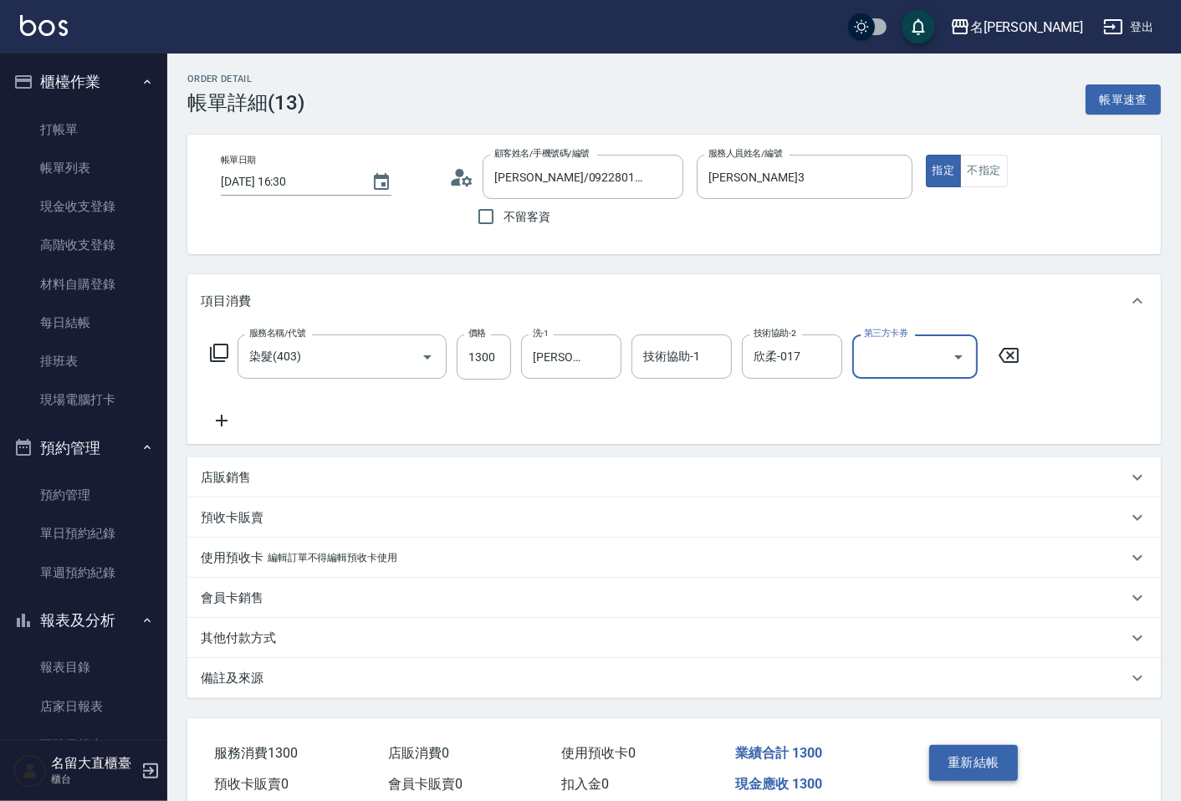
click at [995, 766] on button "重新結帳" at bounding box center [973, 762] width 89 height 35
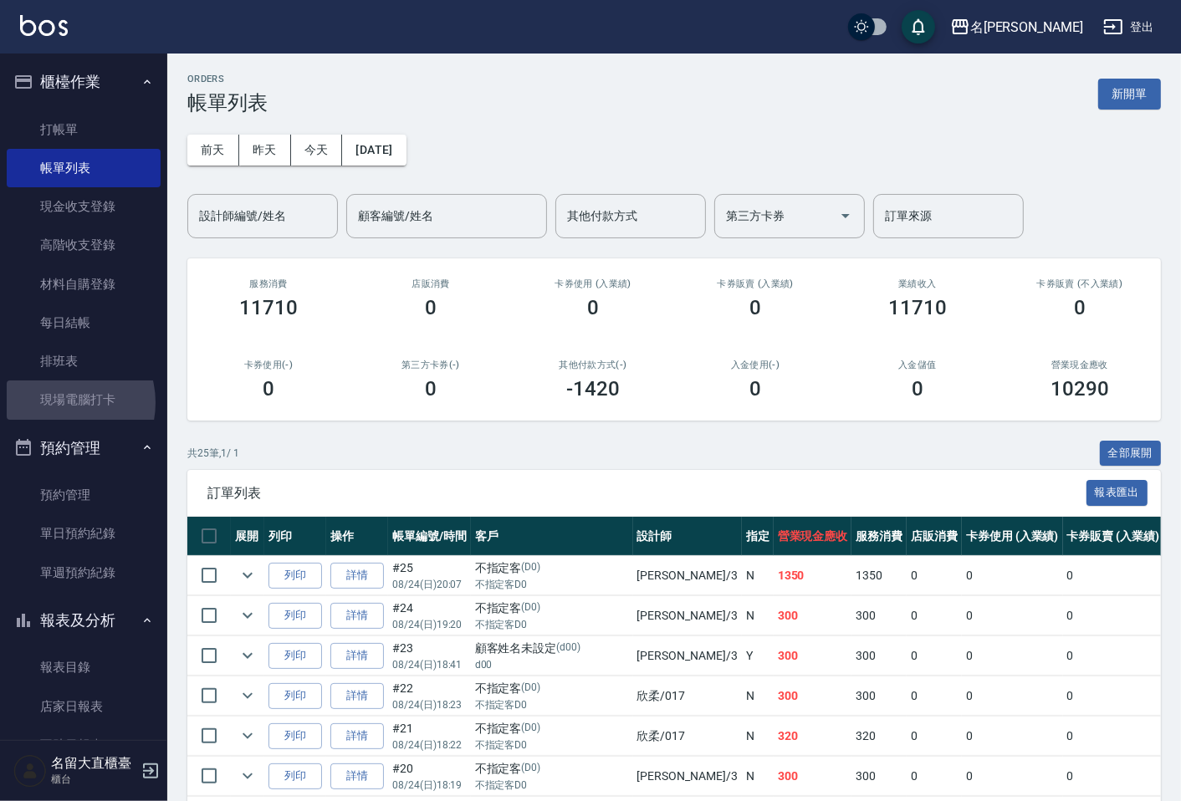
drag, startPoint x: 61, startPoint y: 402, endPoint x: 143, endPoint y: 439, distance: 89.8
click at [63, 400] on link "現場電腦打卡" at bounding box center [84, 399] width 154 height 38
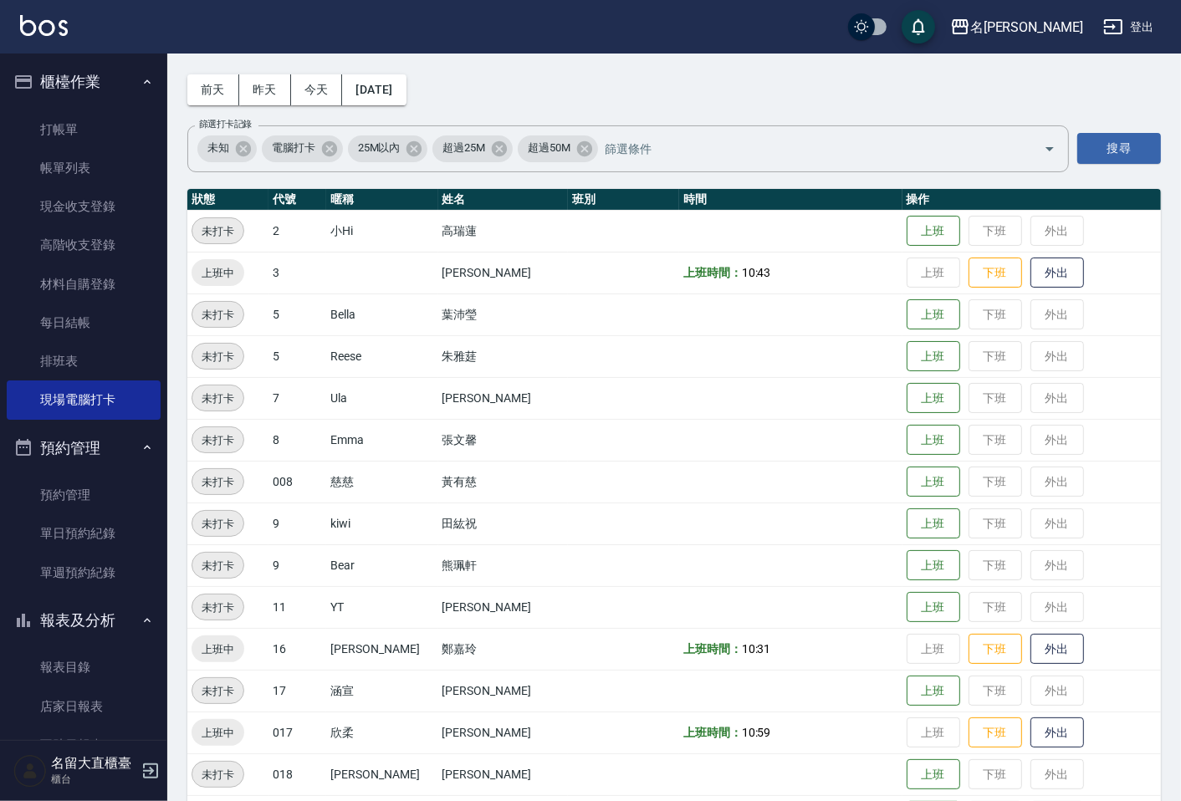
scroll to position [186, 0]
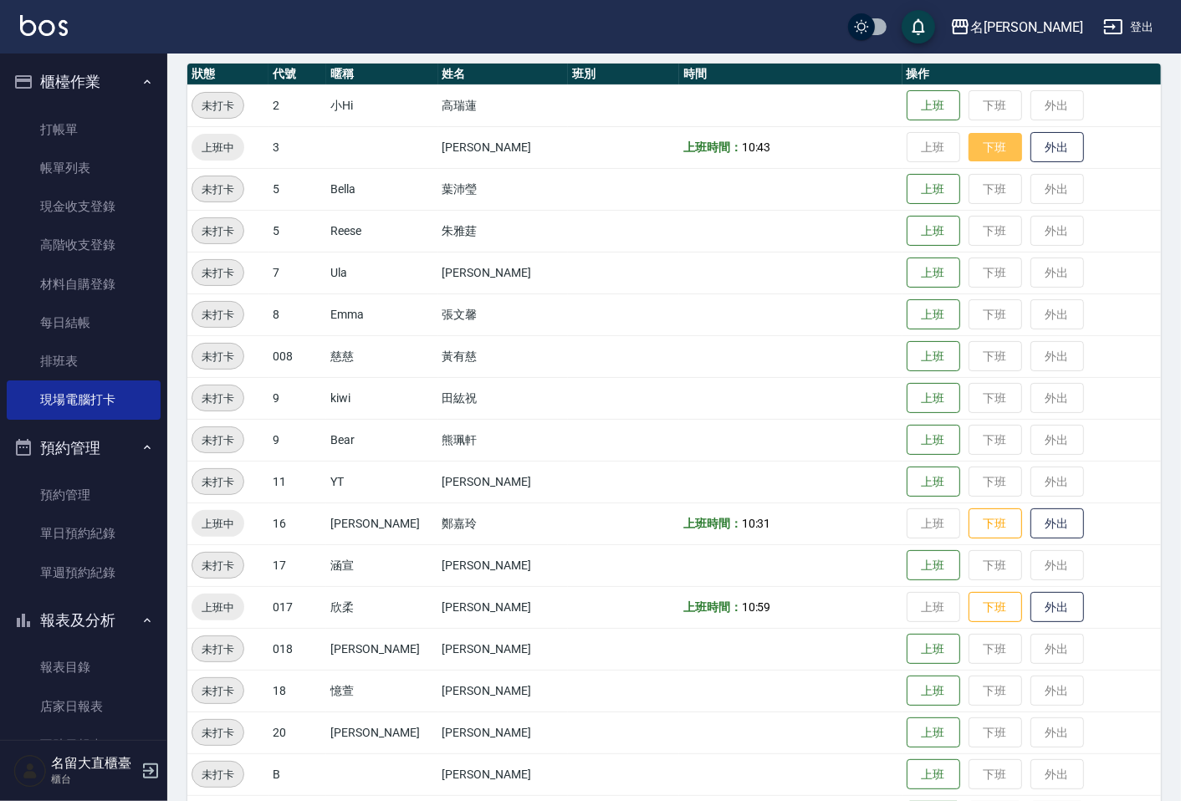
click at [984, 157] on button "下班" at bounding box center [995, 147] width 54 height 29
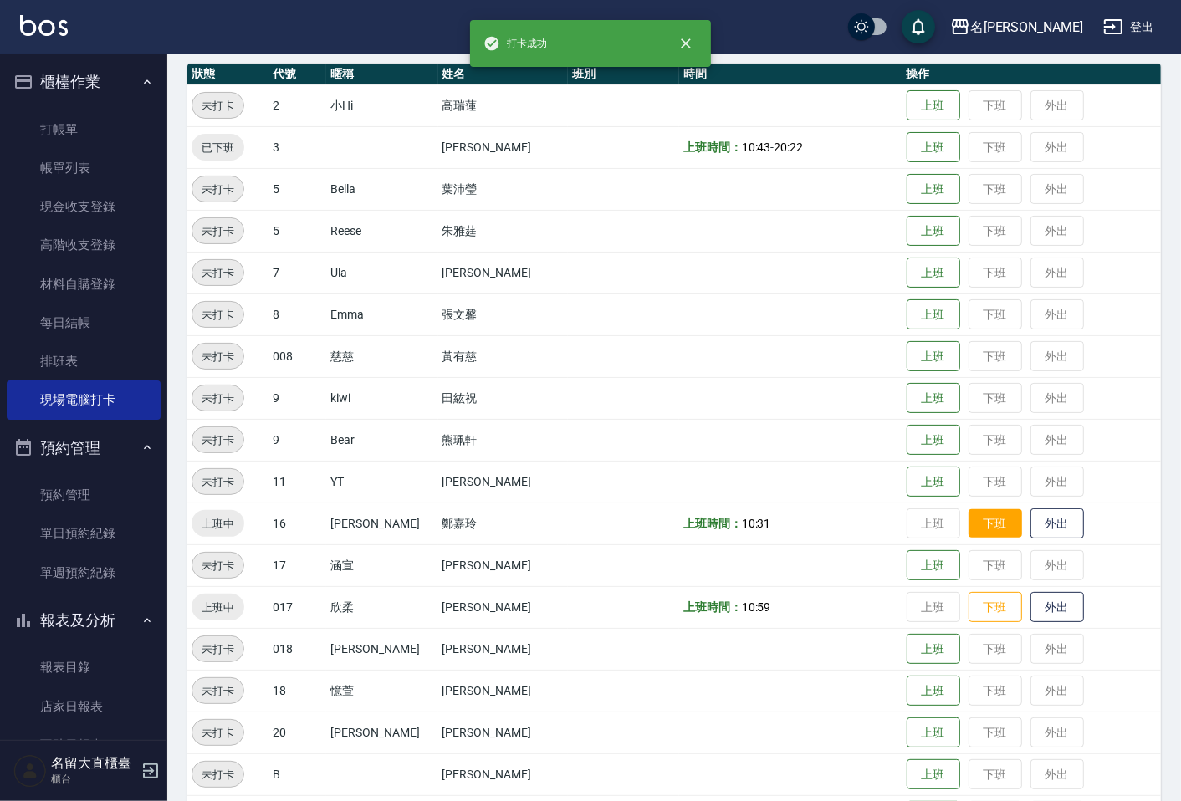
click at [973, 532] on button "下班" at bounding box center [995, 523] width 54 height 29
click at [968, 616] on button "下班" at bounding box center [995, 607] width 54 height 29
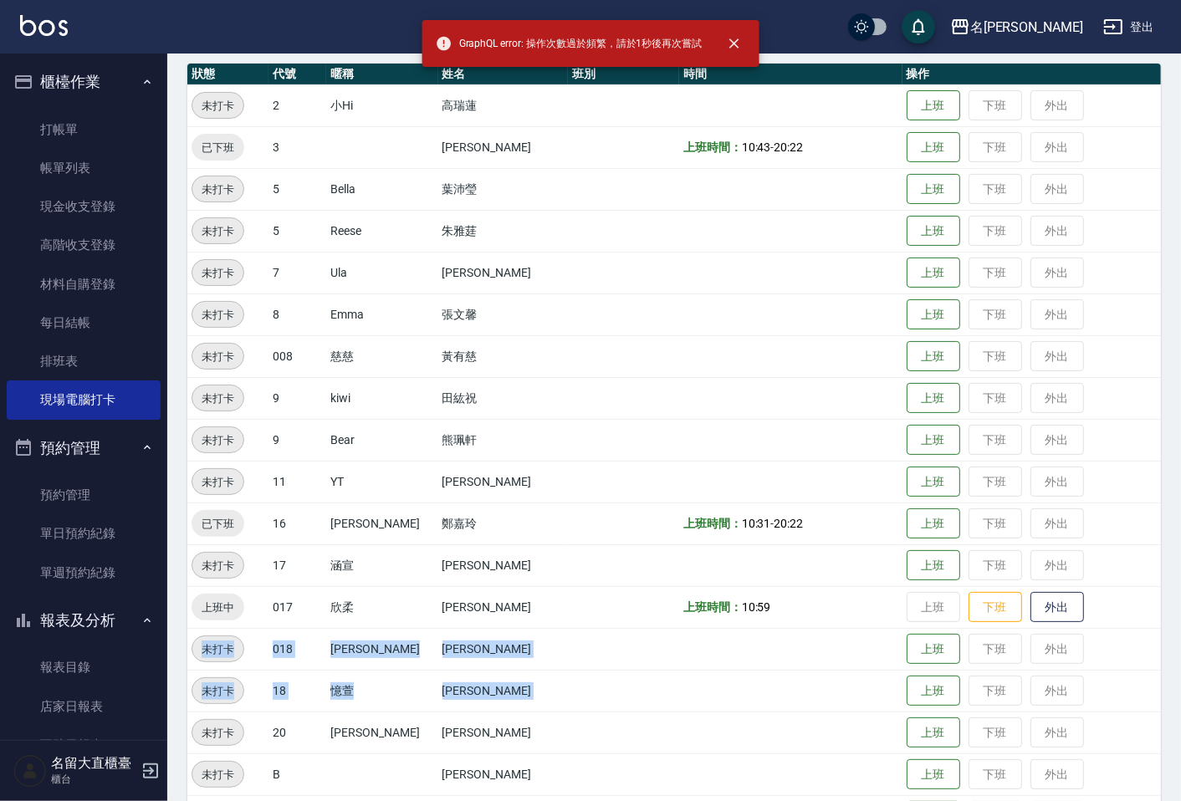
click at [952, 689] on tbody "未打卡 2 小Hi [PERSON_NAME] 上班 下班 外出 已下班 3 [PERSON_NAME]時間： 10:43 - 20:22 上班 下班 外出 …" at bounding box center [673, 502] width 973 height 836
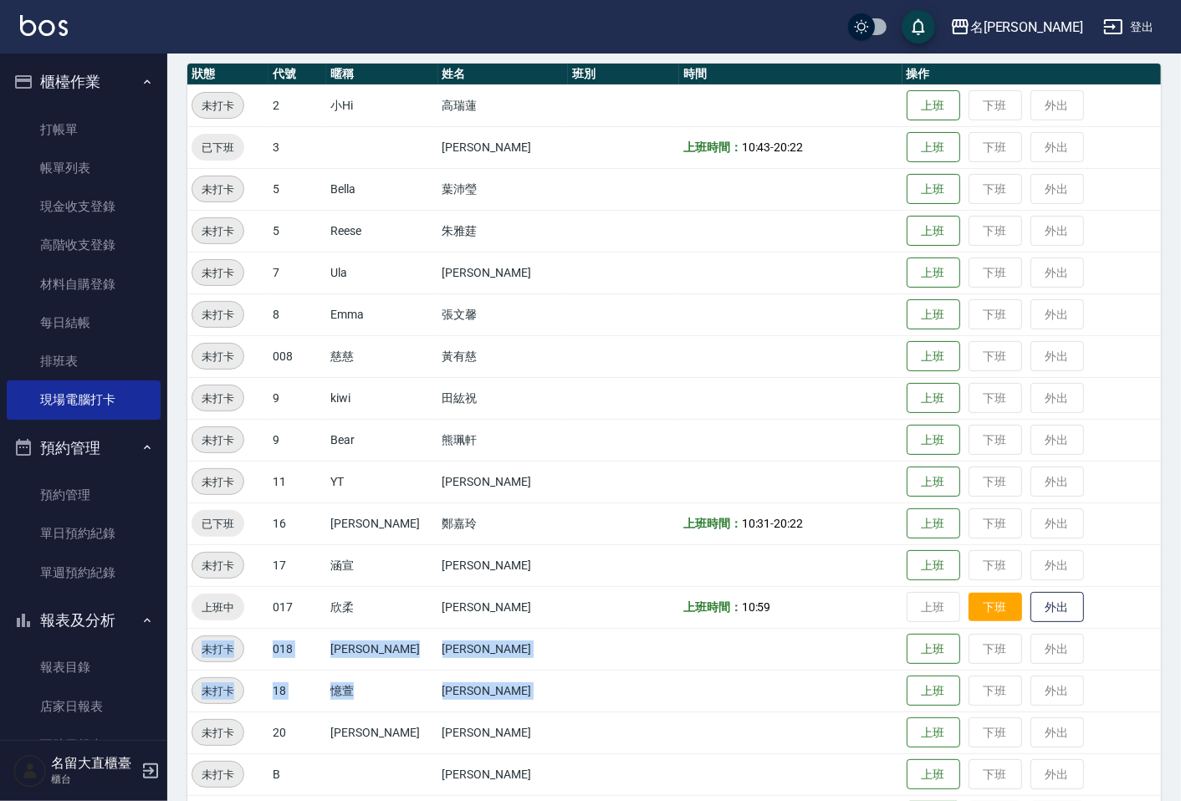
click at [988, 598] on button "下班" at bounding box center [995, 607] width 54 height 29
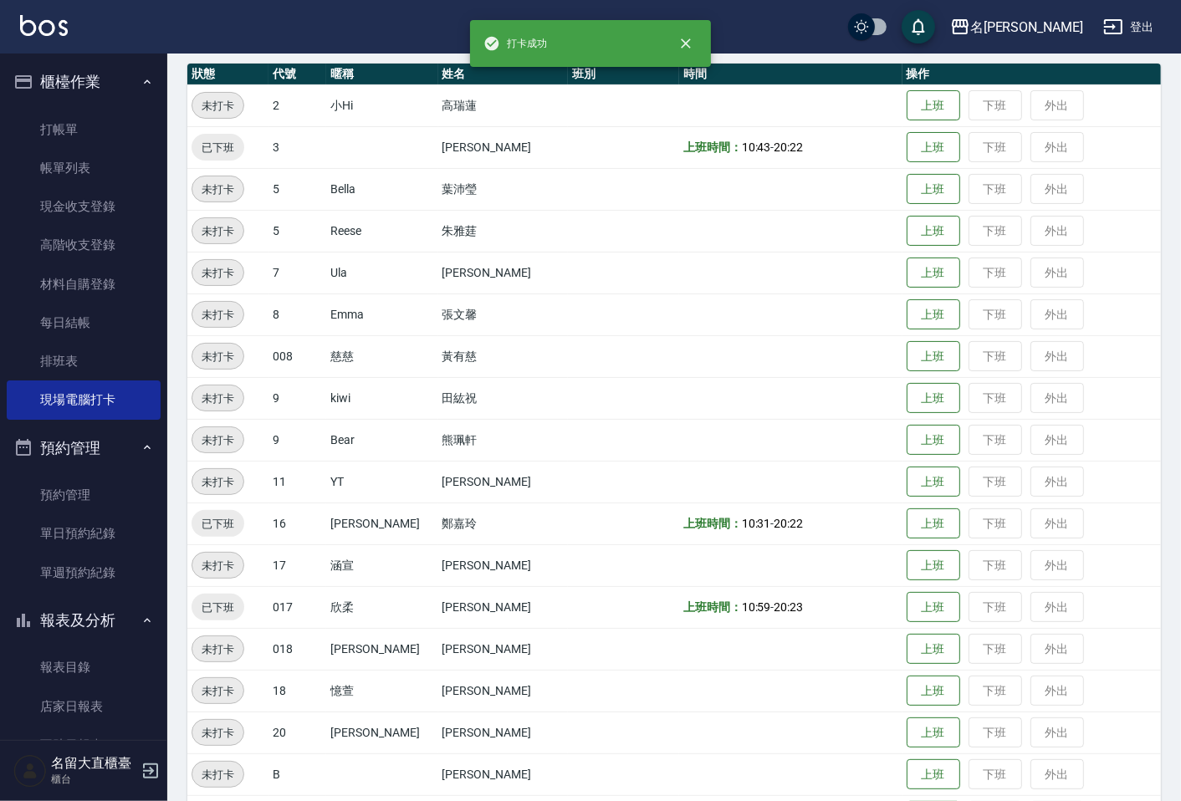
click at [843, 591] on td "上班時間： 10:59 - 20:23" at bounding box center [790, 607] width 223 height 42
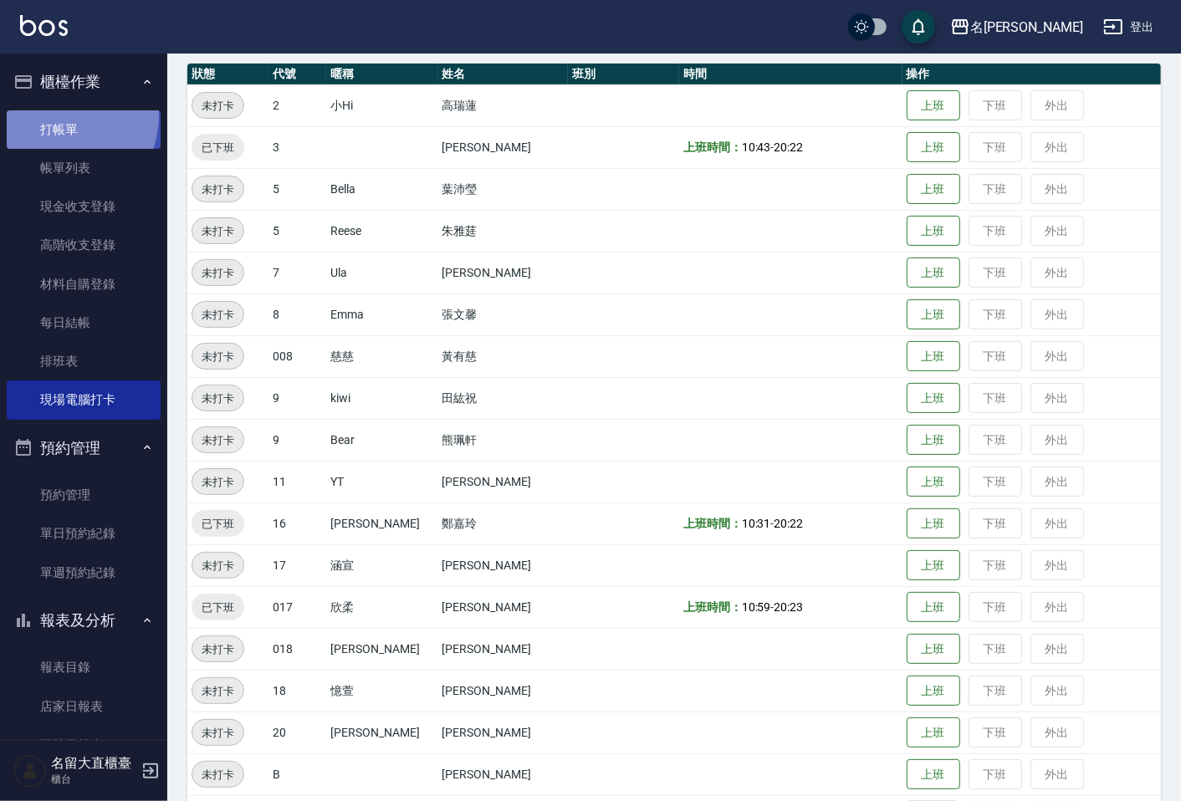
click at [56, 115] on link "打帳單" at bounding box center [84, 129] width 154 height 38
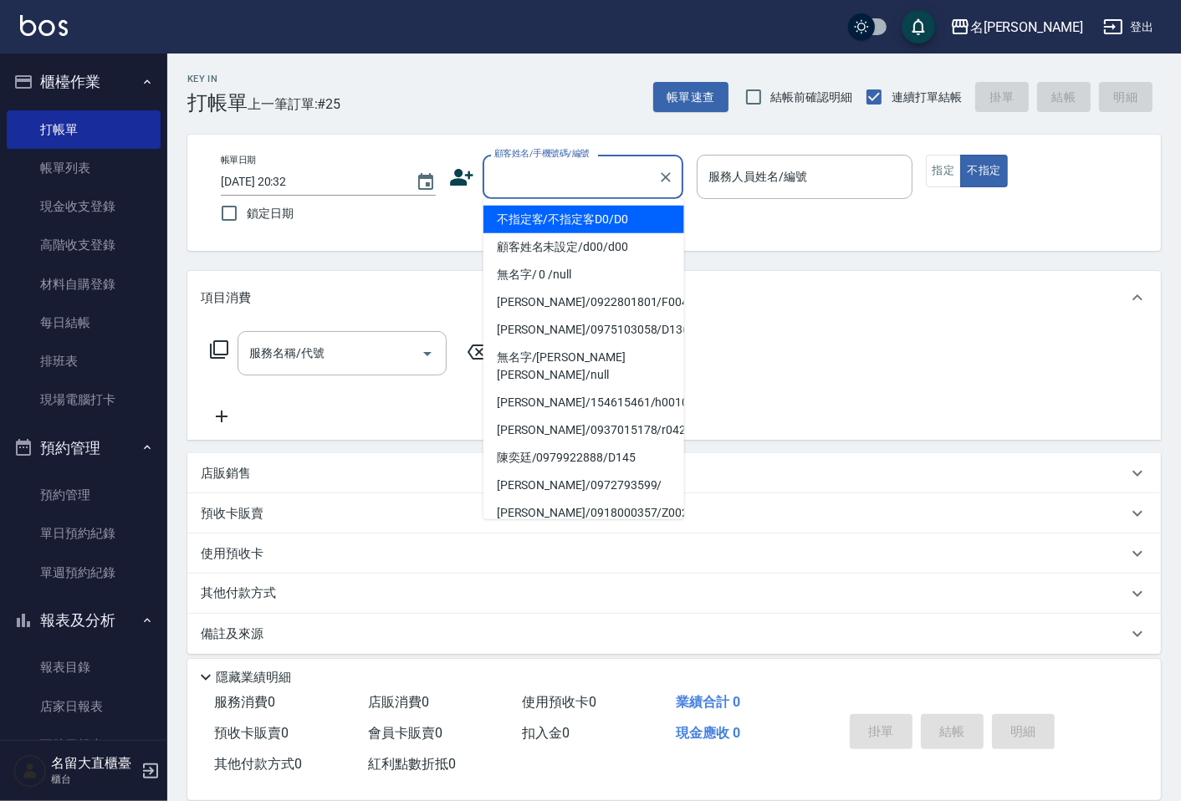
click at [523, 179] on input "顧客姓名/手機號碼/編號" at bounding box center [570, 176] width 161 height 29
click at [531, 214] on li "不指定客/不指定客D0/D0" at bounding box center [583, 220] width 201 height 28
type input "不指定客/不指定客D0/D0"
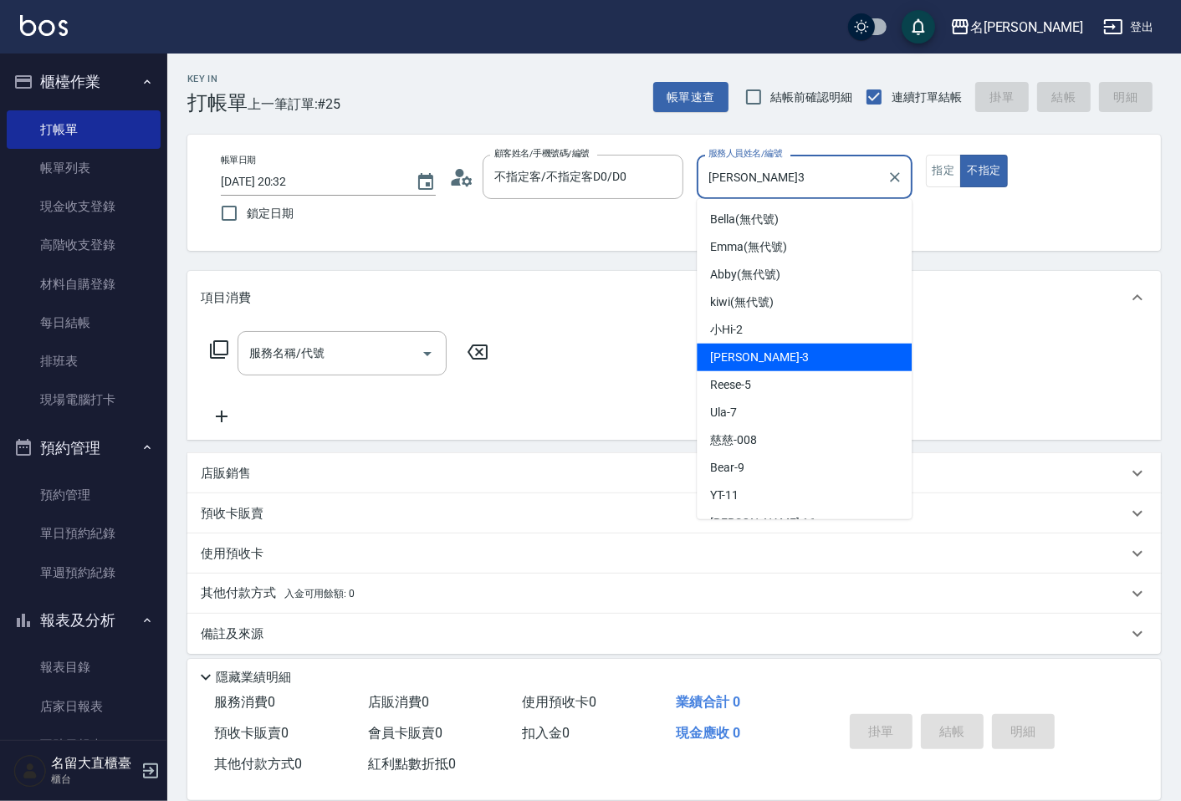
click at [793, 176] on input "[PERSON_NAME]3" at bounding box center [791, 176] width 175 height 29
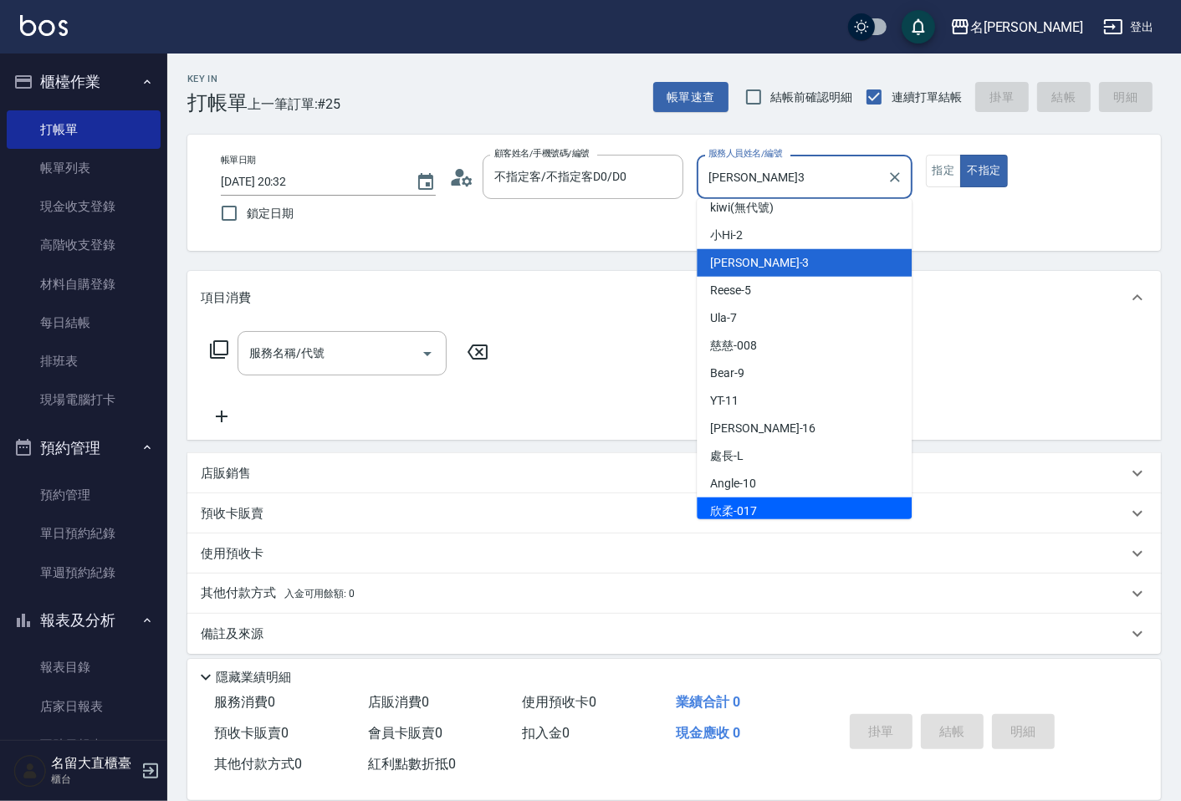
scroll to position [244, 0]
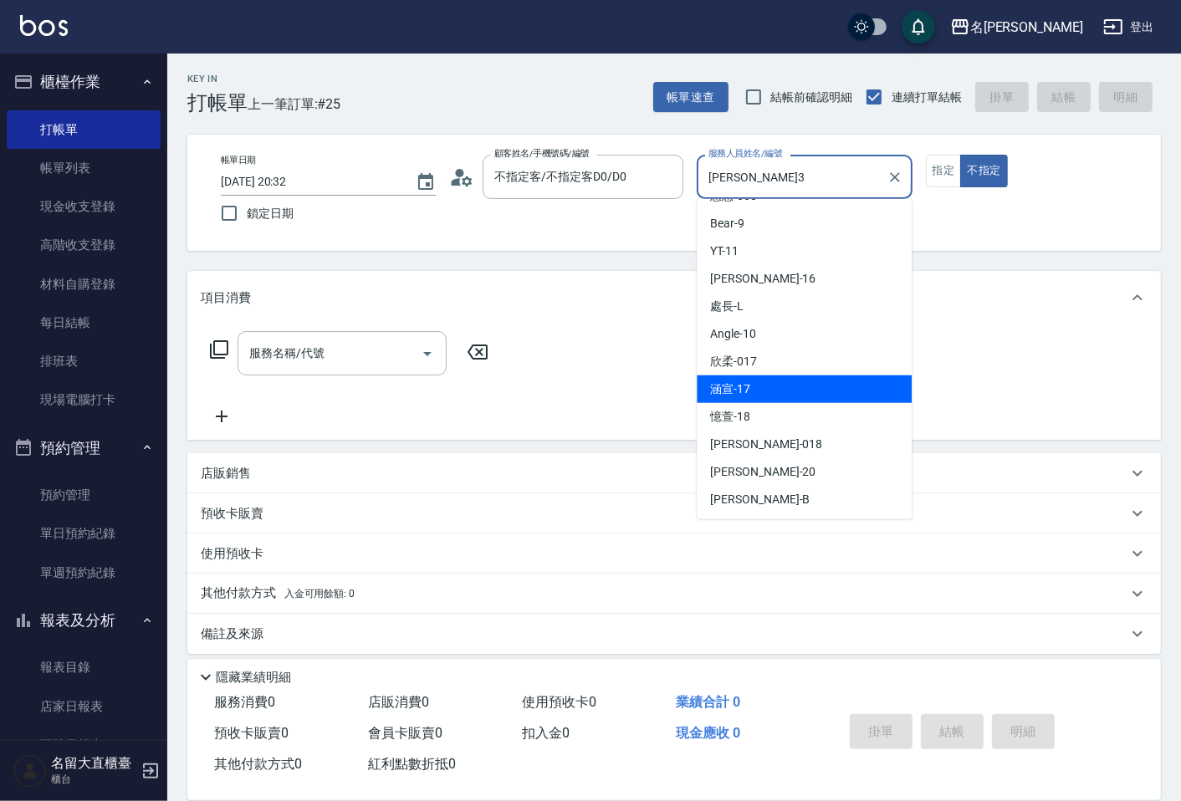
click at [763, 381] on div "涵宣 -17" at bounding box center [804, 389] width 215 height 28
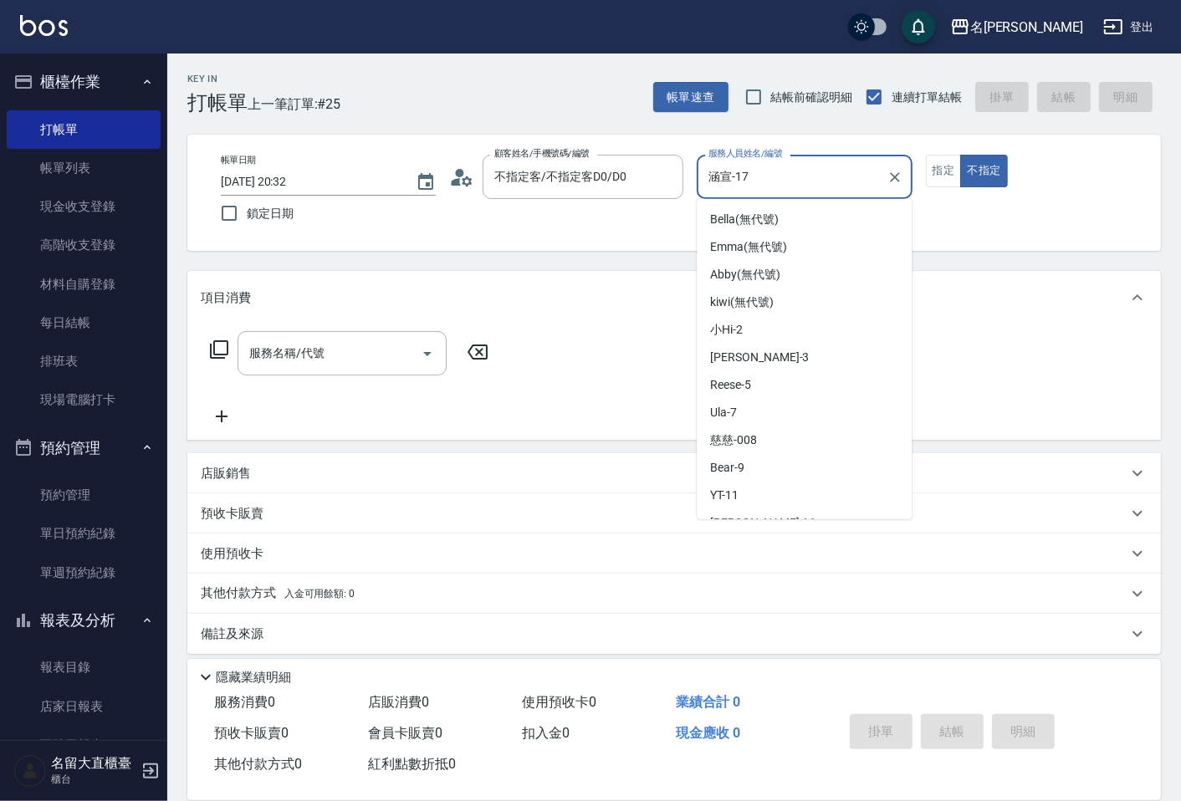
click at [757, 187] on input "涵宣-17" at bounding box center [791, 176] width 175 height 29
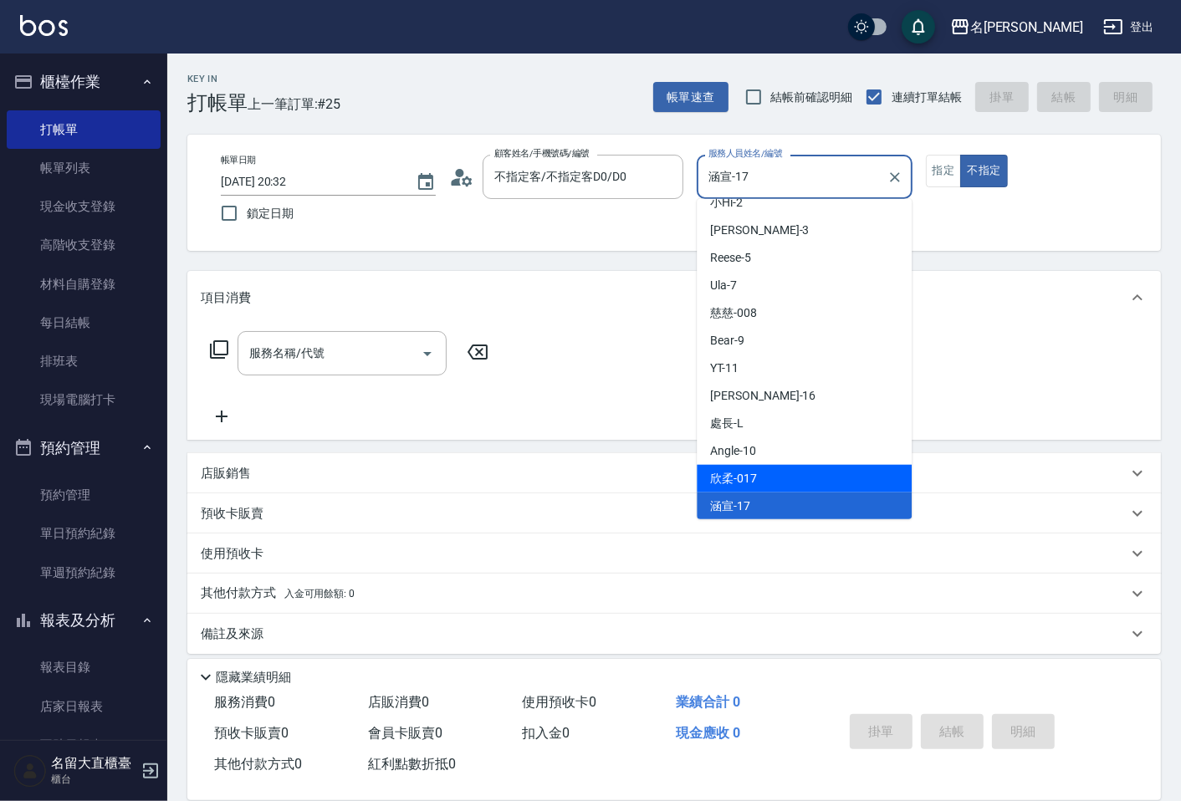
click at [770, 465] on div "欣柔 -017" at bounding box center [804, 479] width 215 height 28
type input "欣柔-017"
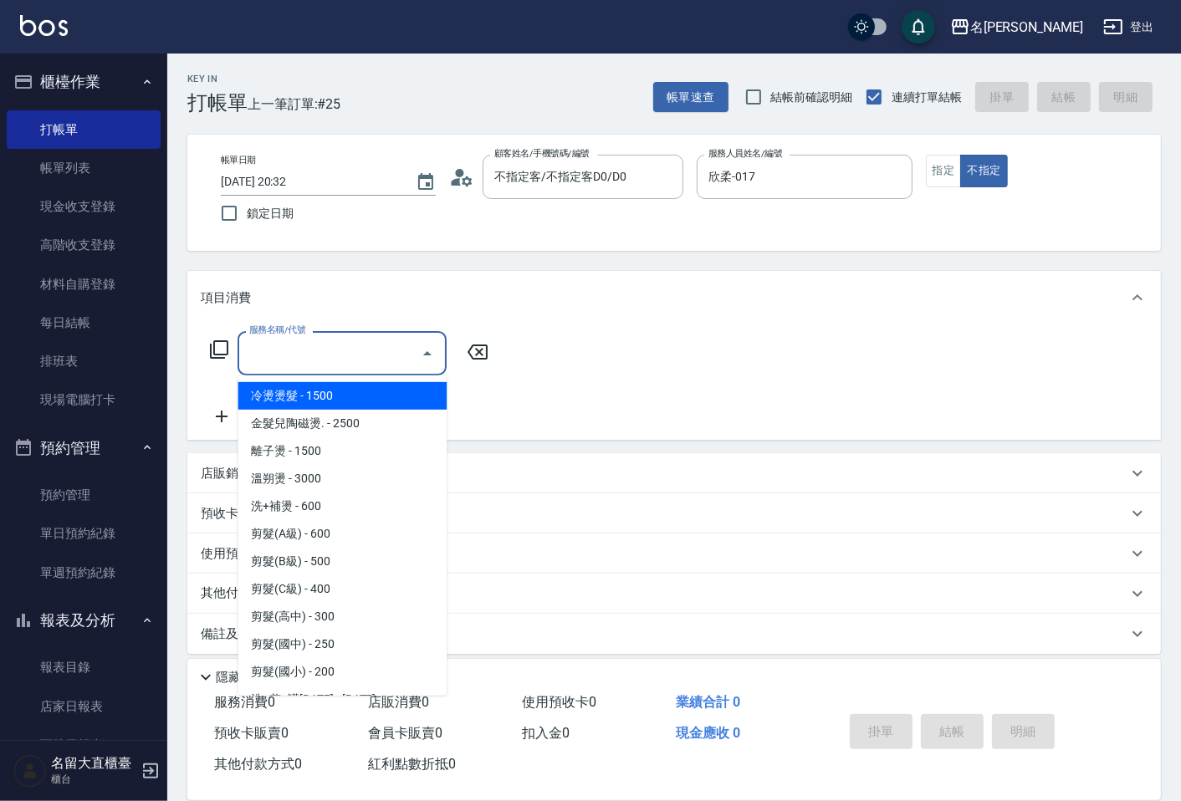
click at [370, 351] on input "服務名稱/代號" at bounding box center [329, 353] width 169 height 29
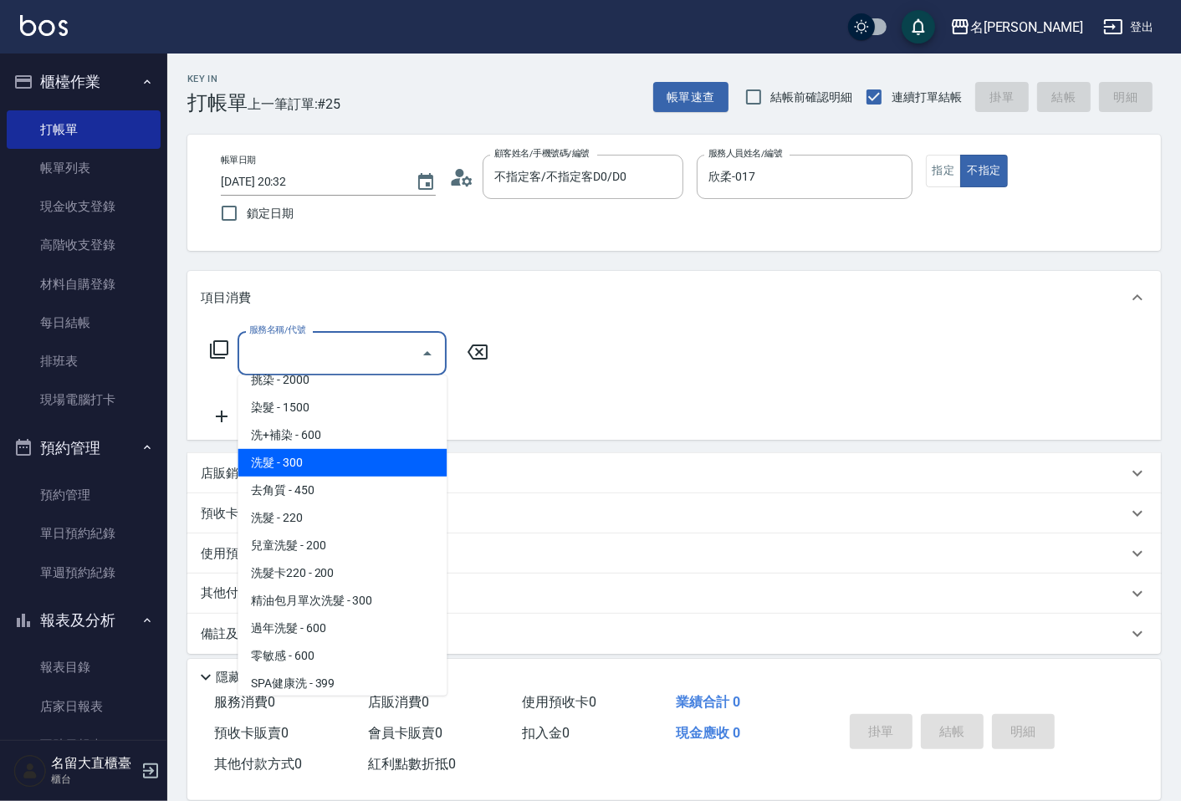
scroll to position [557, 0]
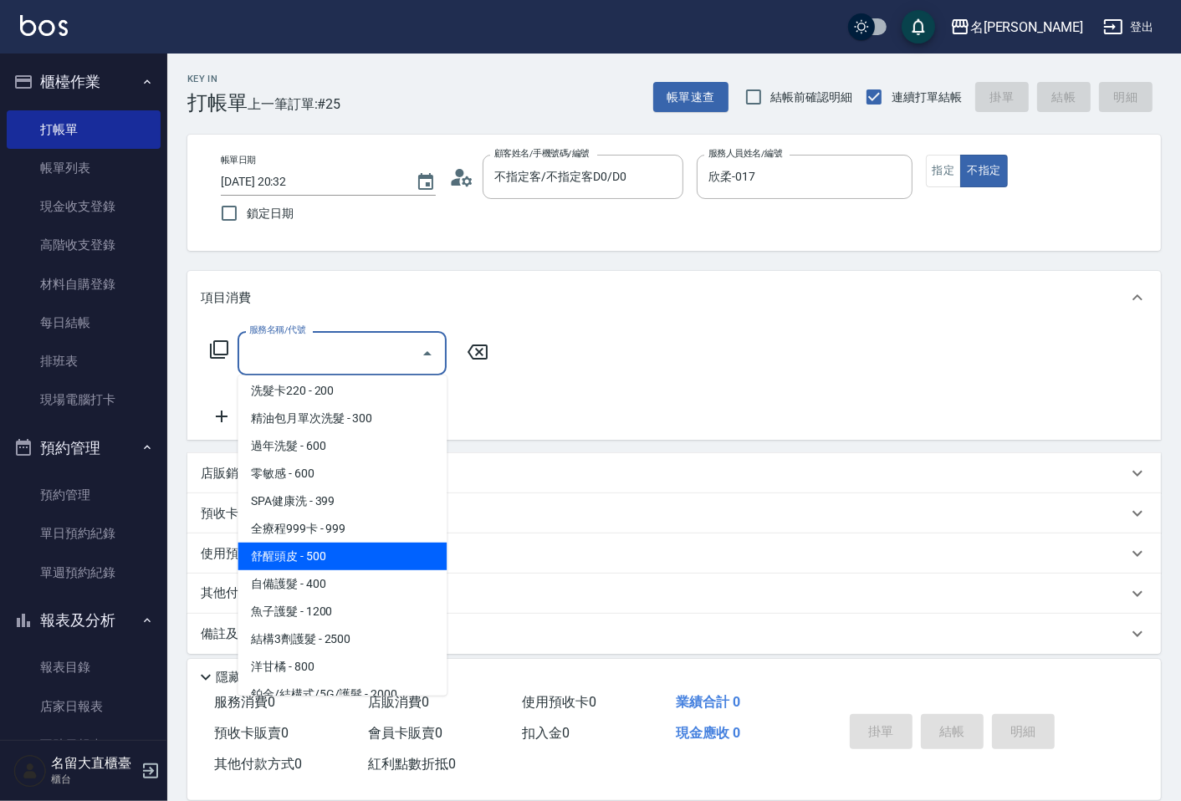
click at [353, 562] on span "舒醒頭皮 - 500" at bounding box center [341, 557] width 209 height 28
type input "舒醒頭皮(517)"
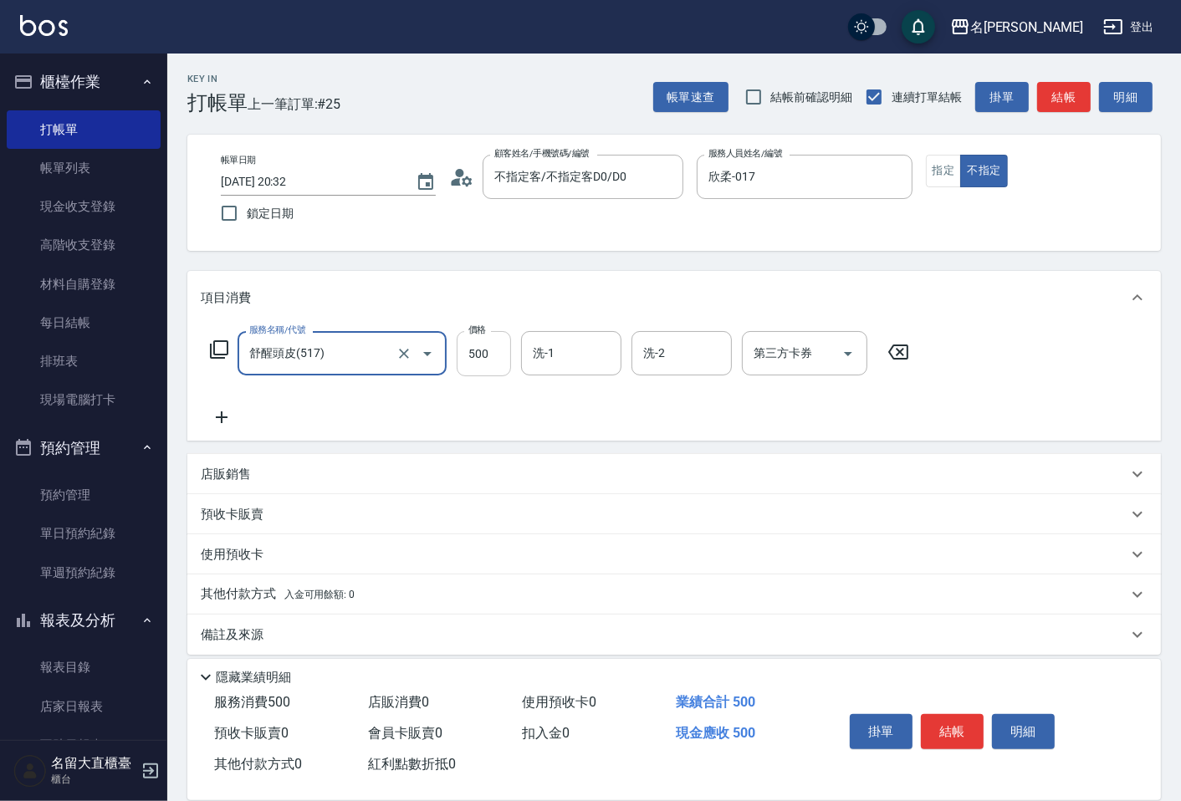
click at [477, 362] on input "500" at bounding box center [484, 353] width 54 height 45
type input "600"
click at [216, 416] on icon at bounding box center [222, 417] width 42 height 20
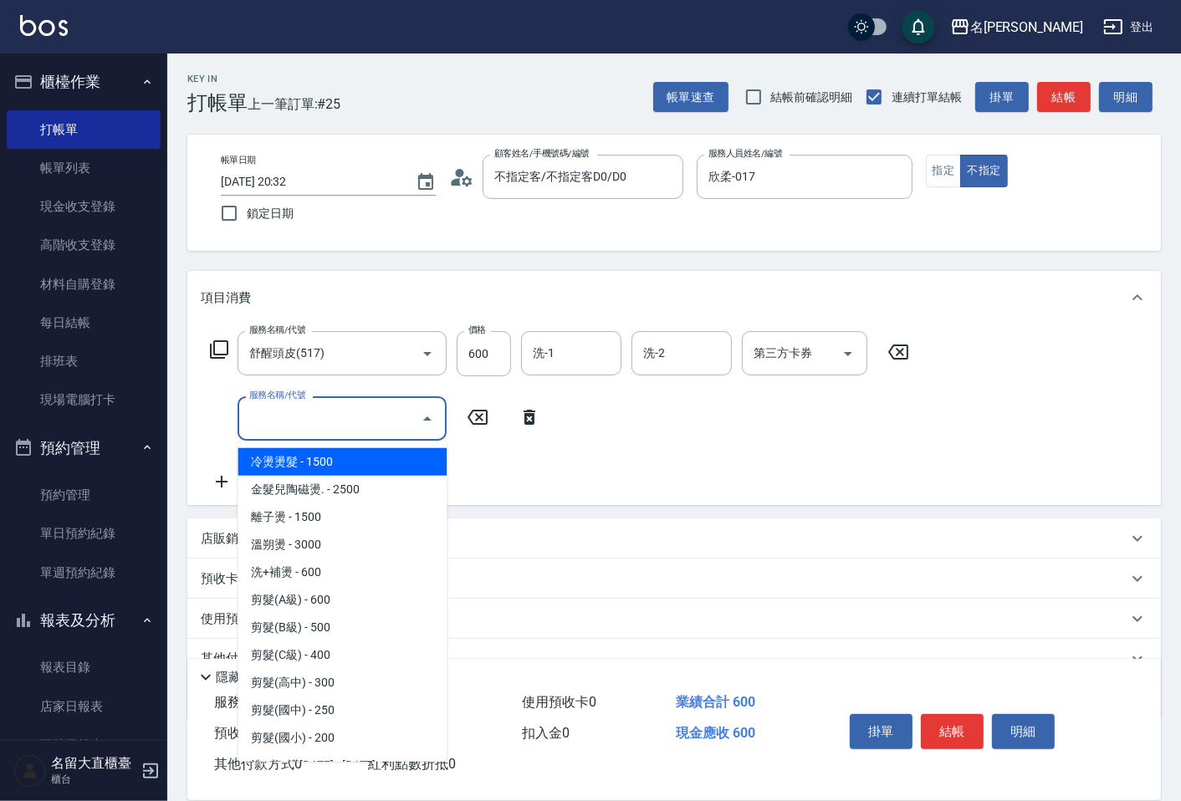
click at [268, 421] on input "服務名稱/代號" at bounding box center [329, 418] width 169 height 29
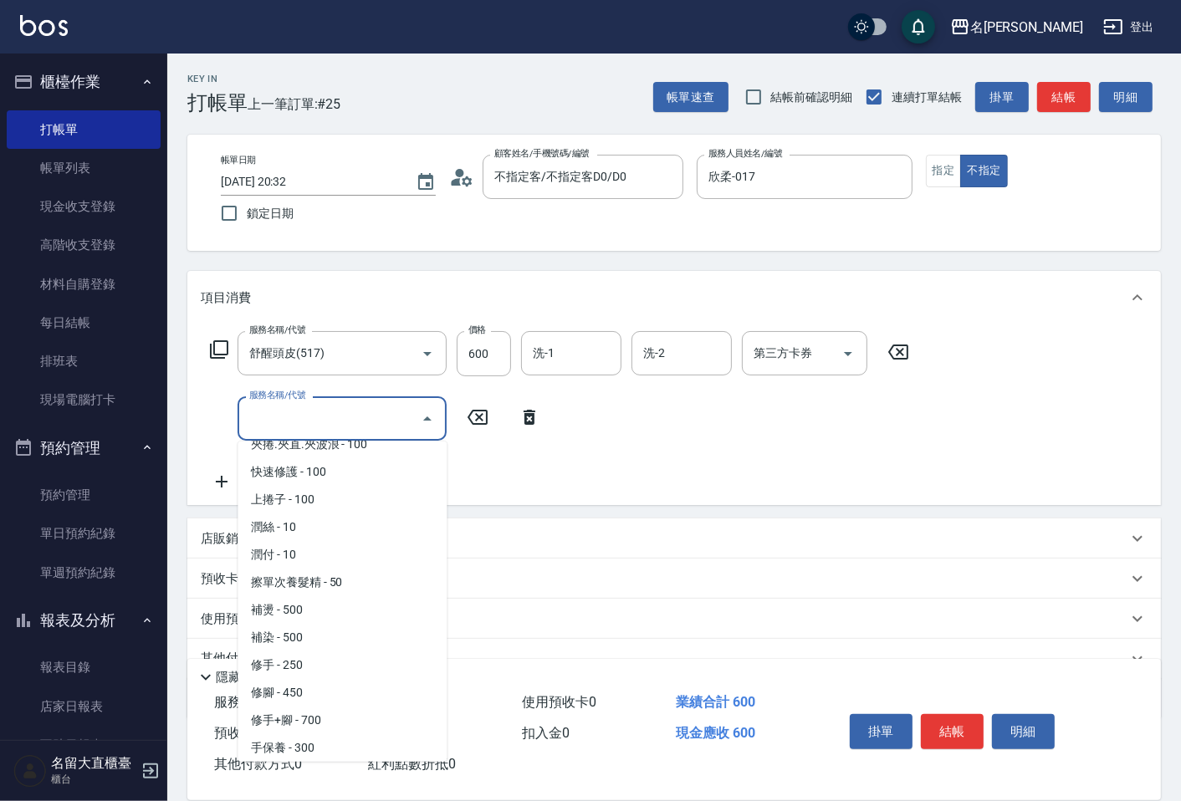
scroll to position [1527, 0]
click at [279, 512] on span "潤絲 - 10" at bounding box center [341, 526] width 209 height 28
type input "[PERSON_NAME](802)"
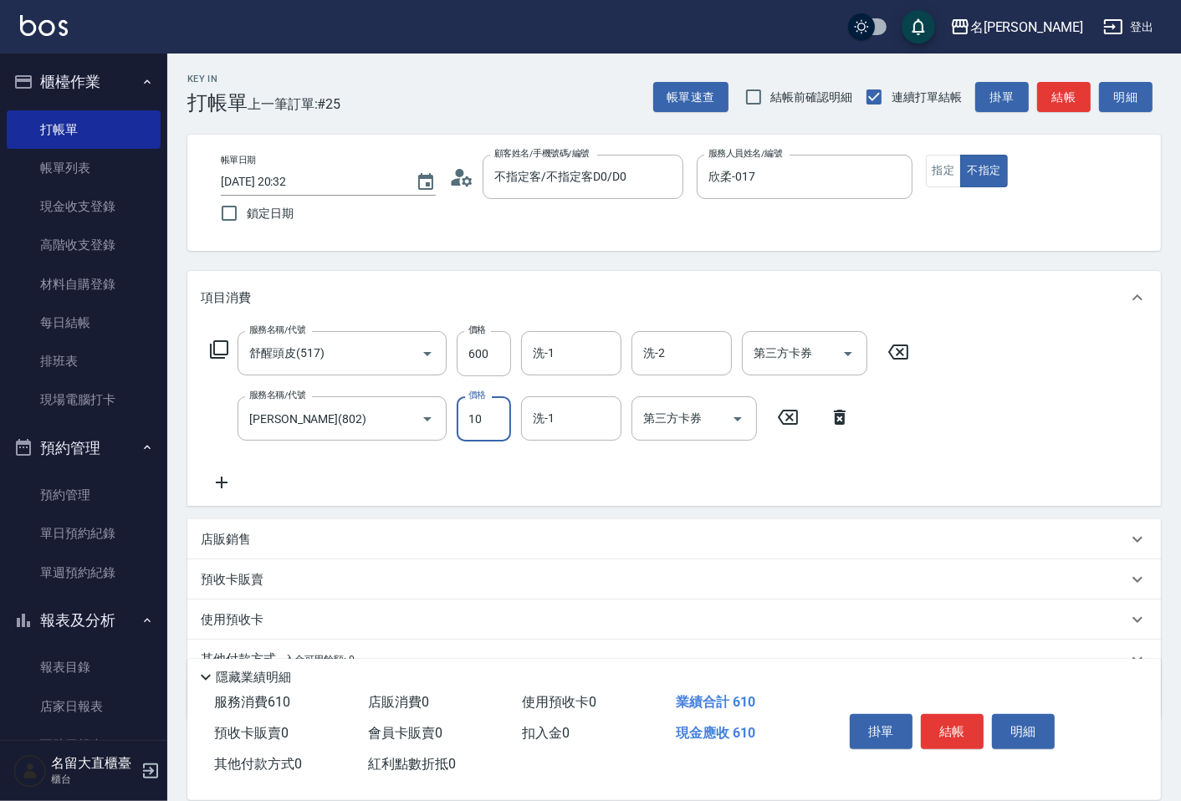
click at [495, 415] on input "10" at bounding box center [484, 418] width 54 height 45
type input "20"
click at [938, 728] on button "結帳" at bounding box center [952, 731] width 63 height 35
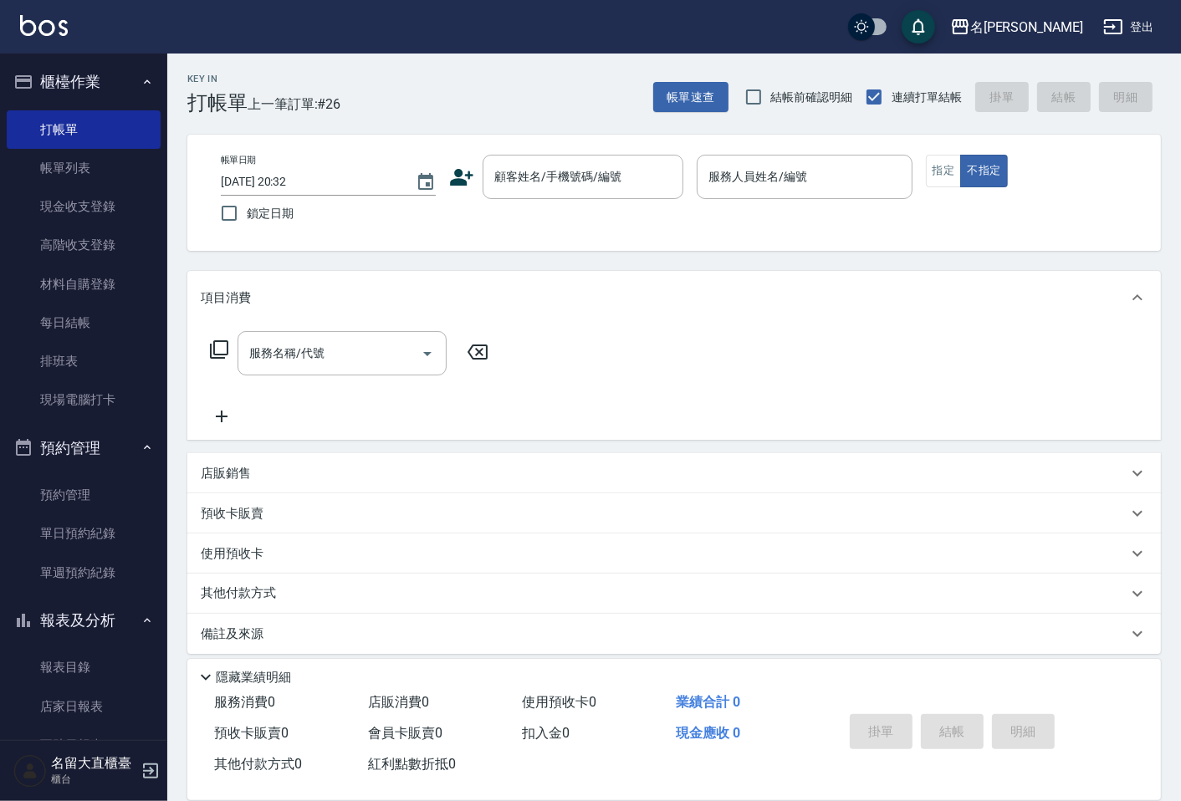
drag, startPoint x: 748, startPoint y: 522, endPoint x: 723, endPoint y: 354, distance: 169.8
click at [930, 548] on div "項目消費 服務名稱/代號 服務名稱/代號 店販銷售 服務人員姓名/編號 服務人員姓名/編號 商品代號/名稱 商品代號/名稱 預收卡販賣 卡券名稱/代號 卡券名…" at bounding box center [673, 462] width 973 height 383
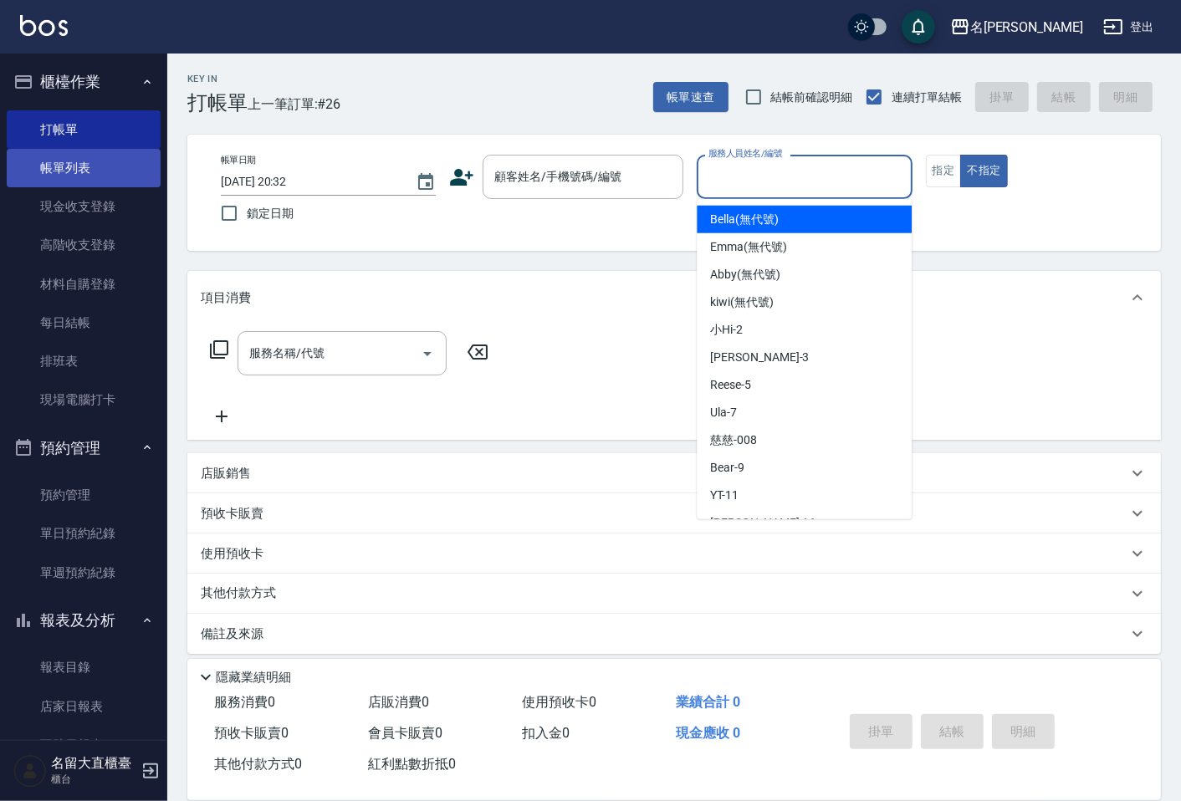
drag, startPoint x: 708, startPoint y: 169, endPoint x: 69, endPoint y: 180, distance: 639.0
click at [51, 169] on link "帳單列表" at bounding box center [84, 168] width 154 height 38
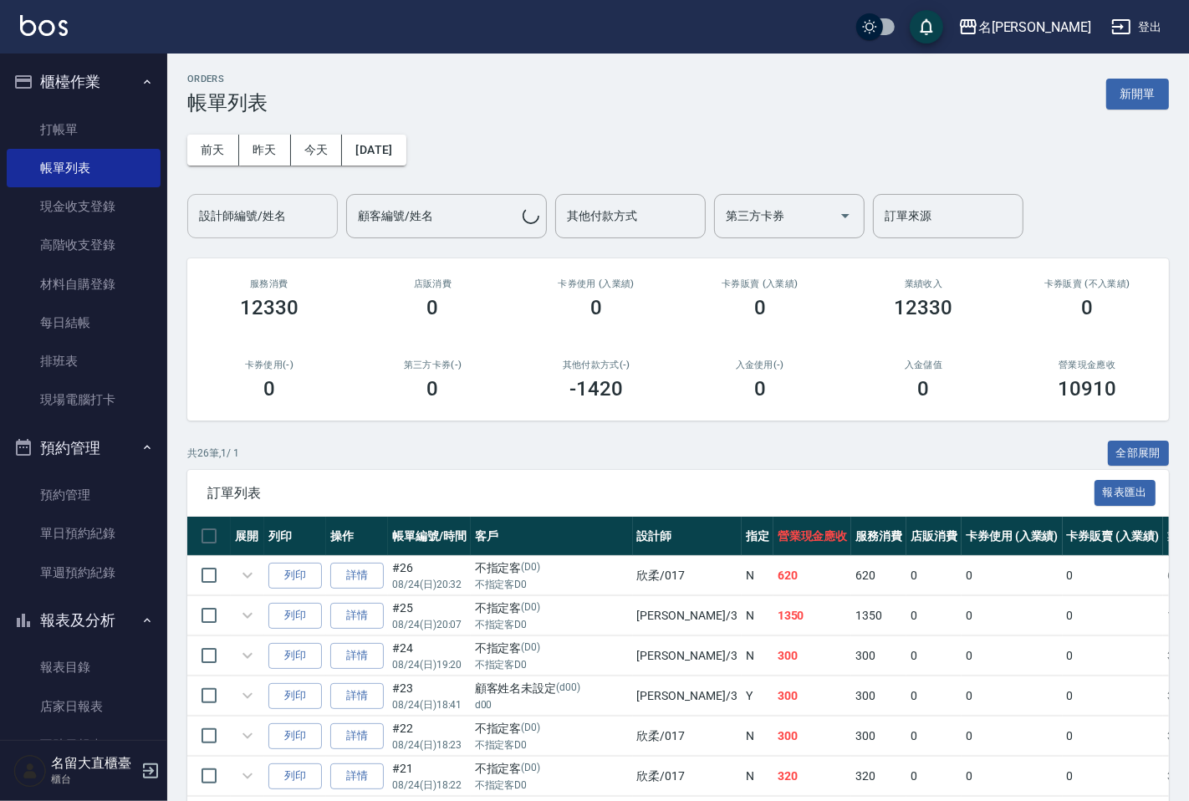
click at [279, 214] on div "設計師編號/姓名 設計師編號/姓名" at bounding box center [262, 216] width 151 height 44
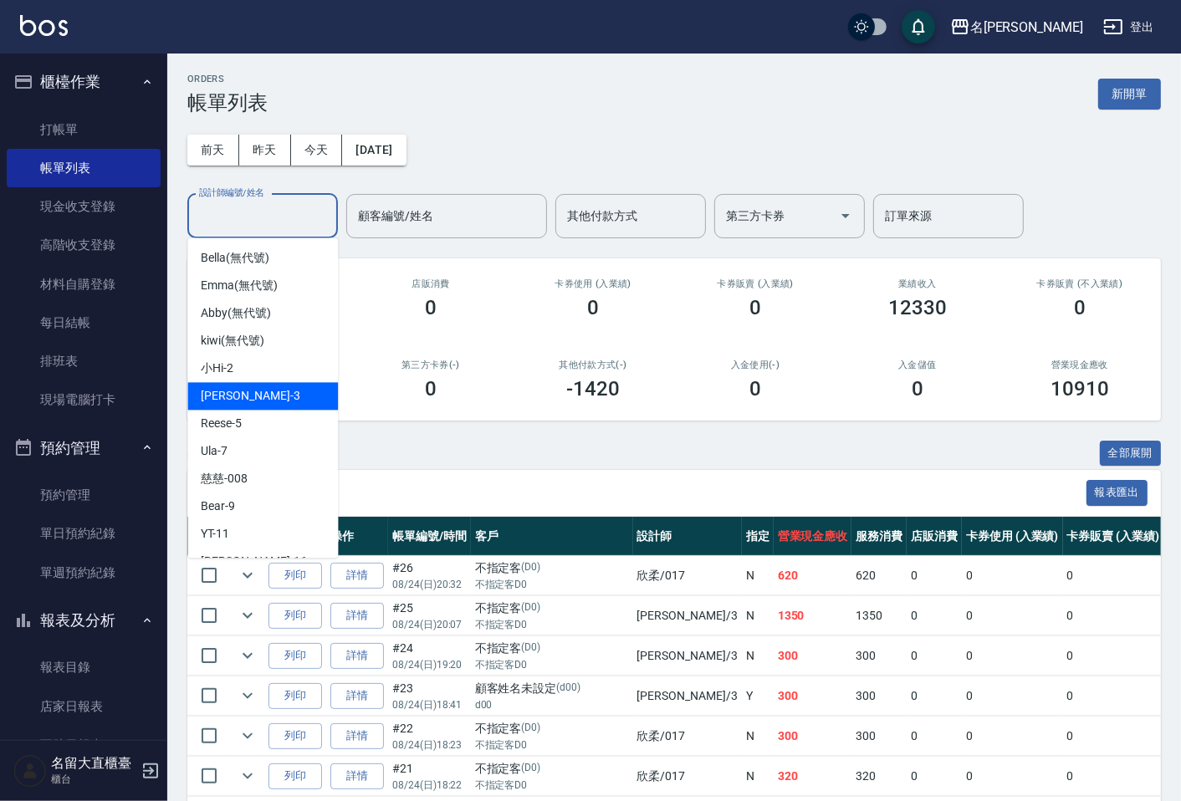
click at [232, 387] on span "[PERSON_NAME]3" at bounding box center [250, 396] width 99 height 18
type input "[PERSON_NAME]3"
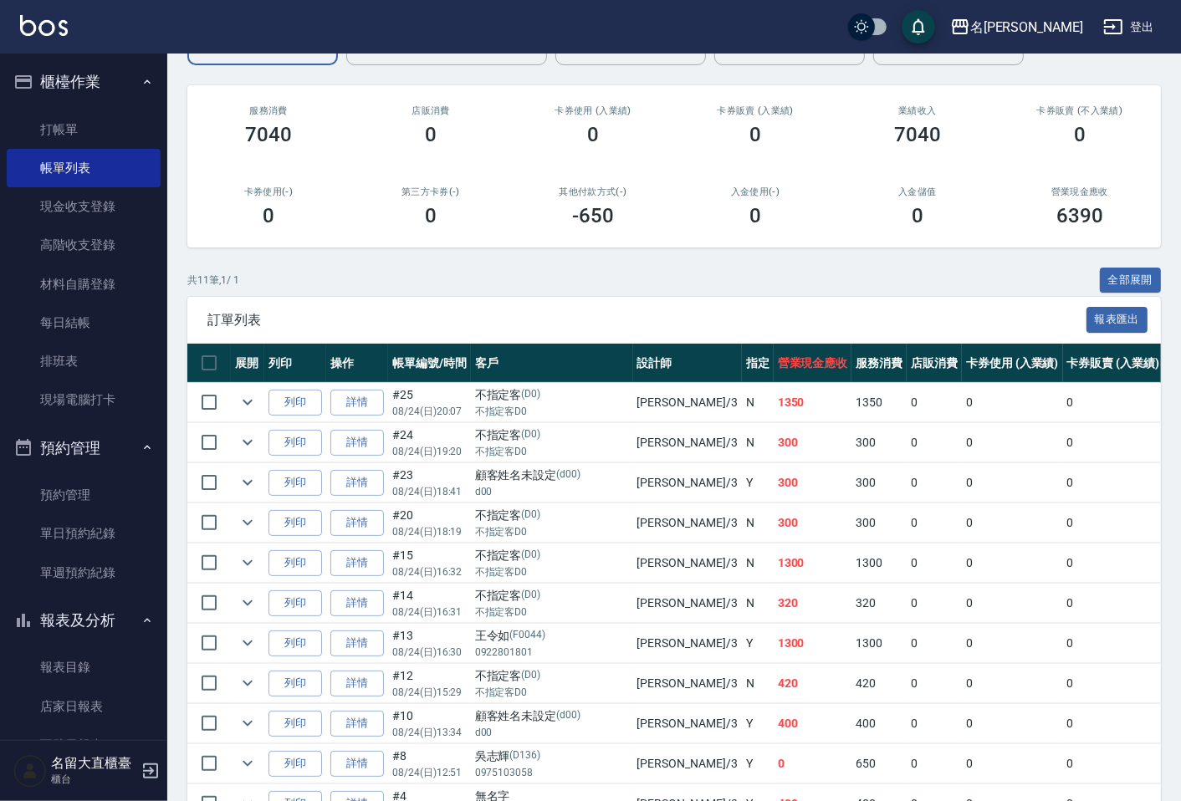
scroll to position [277, 0]
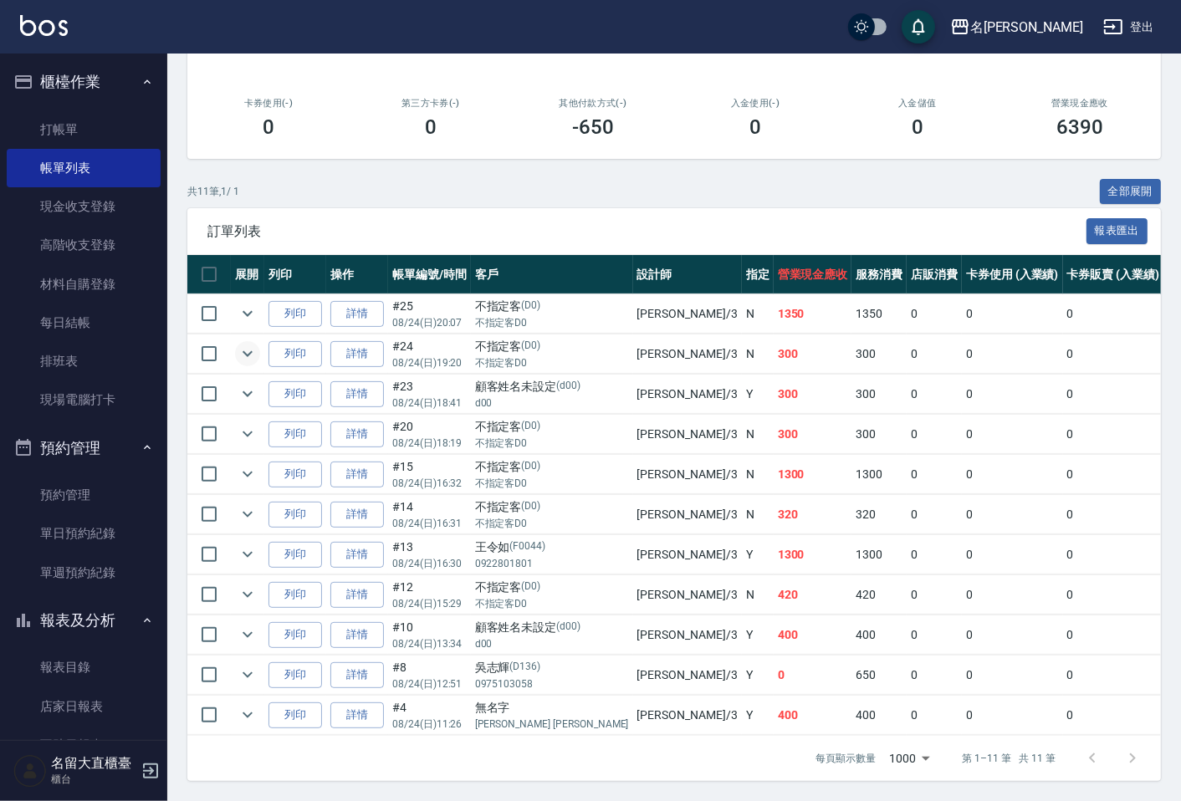
click at [248, 344] on icon "expand row" at bounding box center [247, 354] width 20 height 20
